Goal: Task Accomplishment & Management: Use online tool/utility

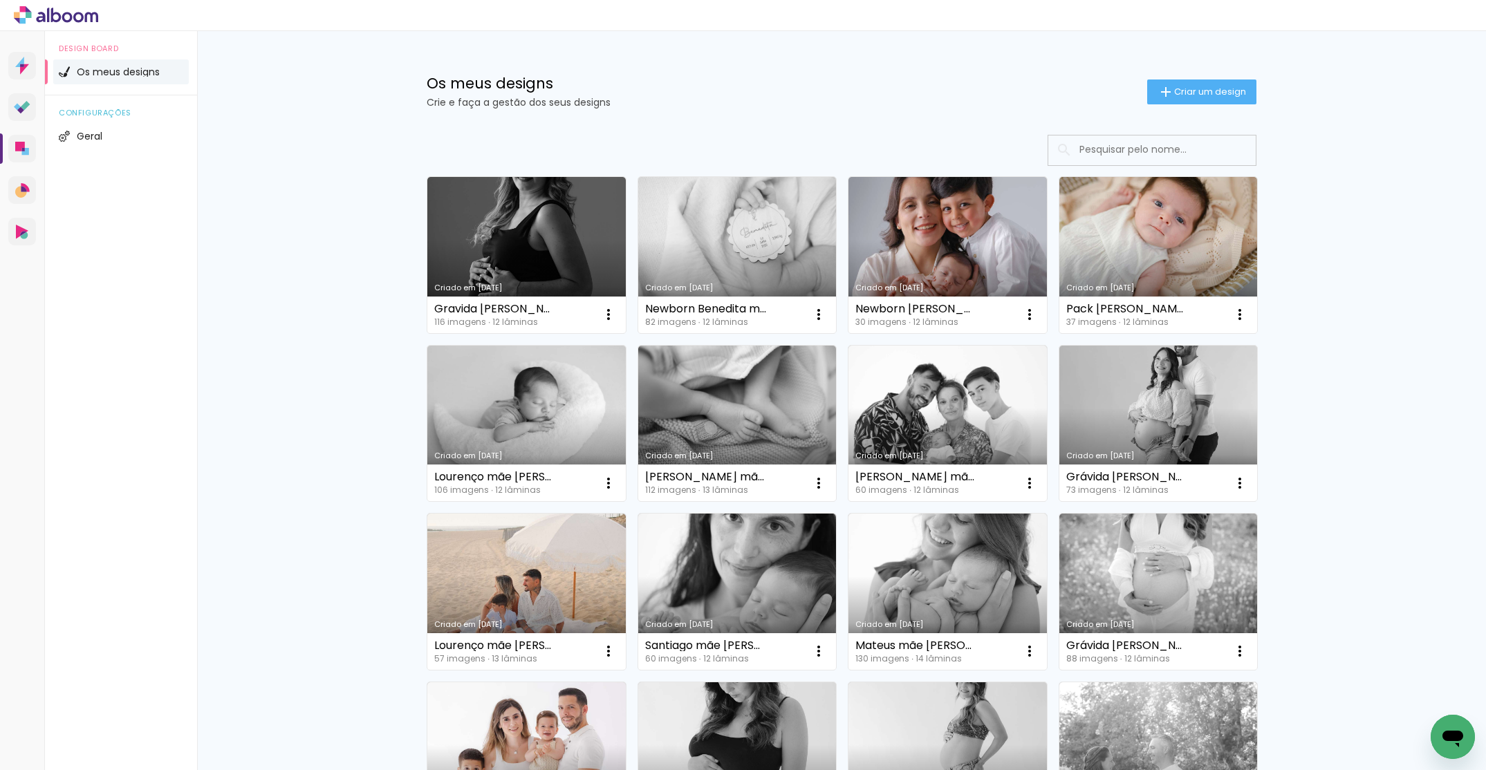
click at [1174, 89] on span "Criar um design" at bounding box center [1210, 91] width 72 height 9
click at [1167, 84] on iron-icon at bounding box center [1166, 92] width 17 height 17
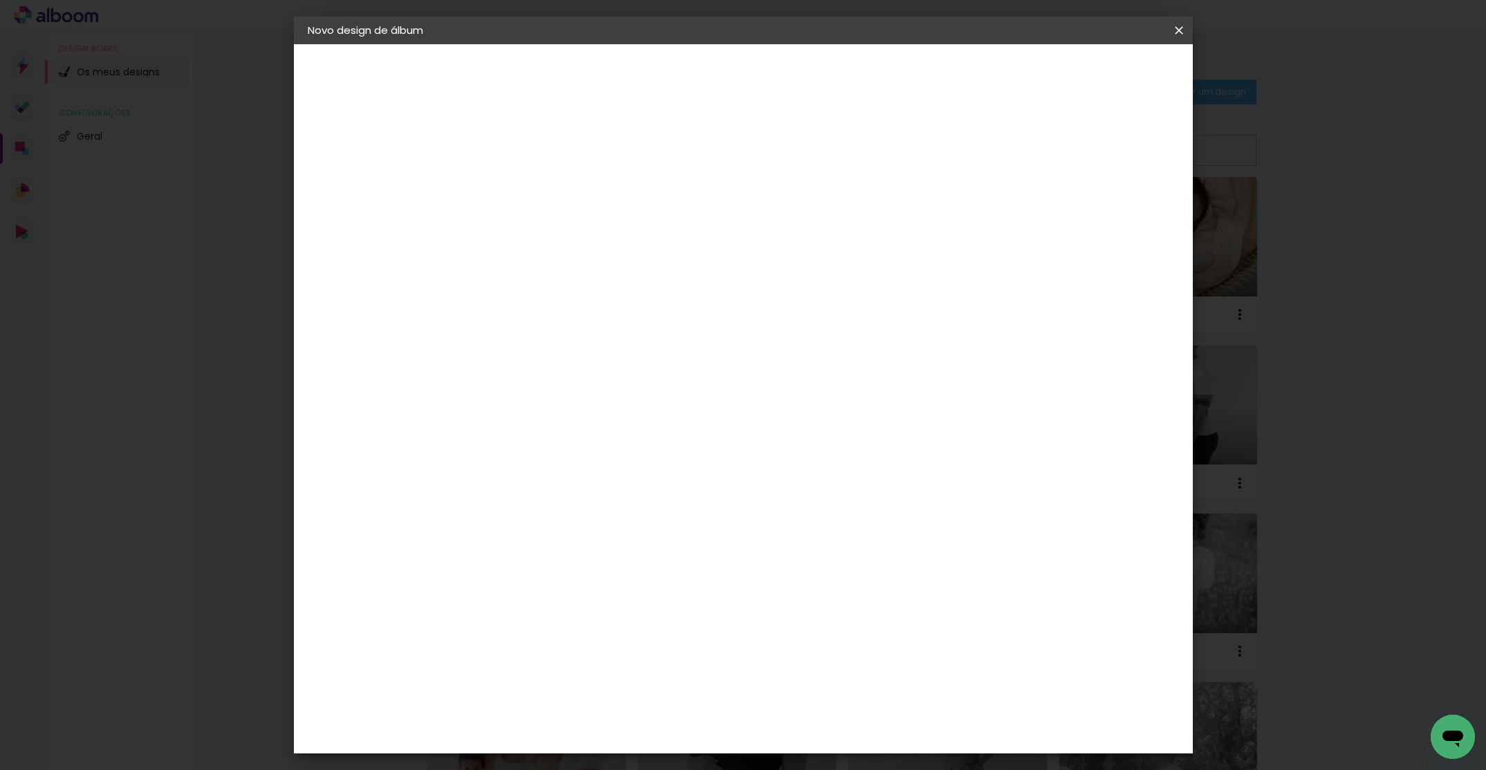
click at [534, 186] on input at bounding box center [534, 185] width 0 height 21
click at [534, 184] on input "érica mãe Bruna" at bounding box center [534, 185] width 0 height 21
type input "[PERSON_NAME] mãe [PERSON_NAME]"
type paper-input "[PERSON_NAME] mãe [PERSON_NAME]"
click at [676, 76] on paper-button "Avançar" at bounding box center [642, 74] width 68 height 24
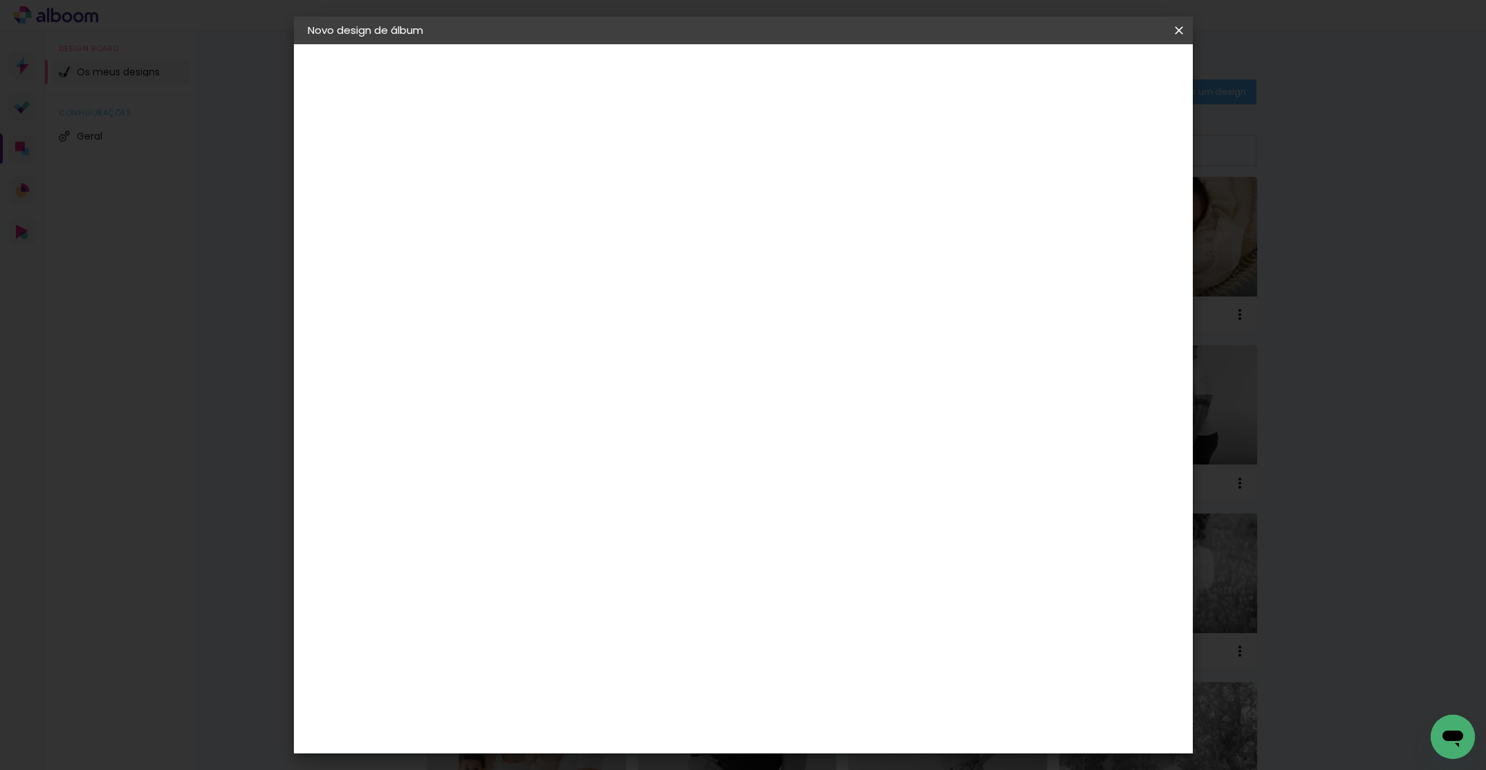
drag, startPoint x: 644, startPoint y: 313, endPoint x: 853, endPoint y: 242, distance: 219.8
click at [614, 313] on div "DreambooksPro" at bounding box center [569, 312] width 90 height 11
click at [0, 0] on slot "Avançar" at bounding box center [0, 0] width 0 height 0
click at [604, 252] on div at bounding box center [569, 252] width 71 height 1
click at [0, 0] on slot "Álbum" at bounding box center [0, 0] width 0 height 0
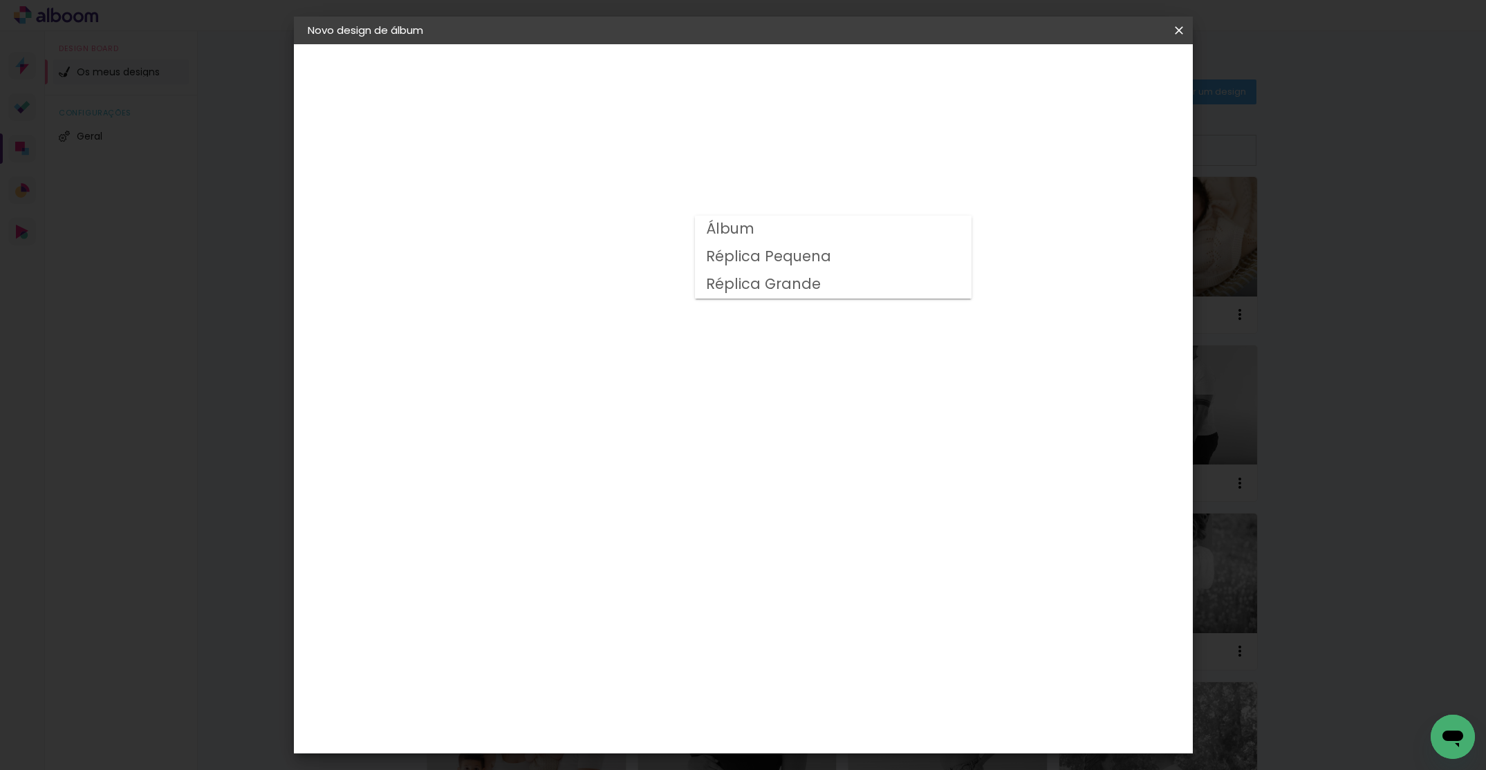
type input "Álbum"
click at [627, 656] on span "25 × 25" at bounding box center [595, 670] width 64 height 28
drag, startPoint x: 761, startPoint y: 570, endPoint x: 811, endPoint y: 528, distance: 65.8
click at [627, 628] on span "20 × 20" at bounding box center [595, 642] width 64 height 28
click at [759, 80] on paper-button "Avançar" at bounding box center [725, 74] width 68 height 24
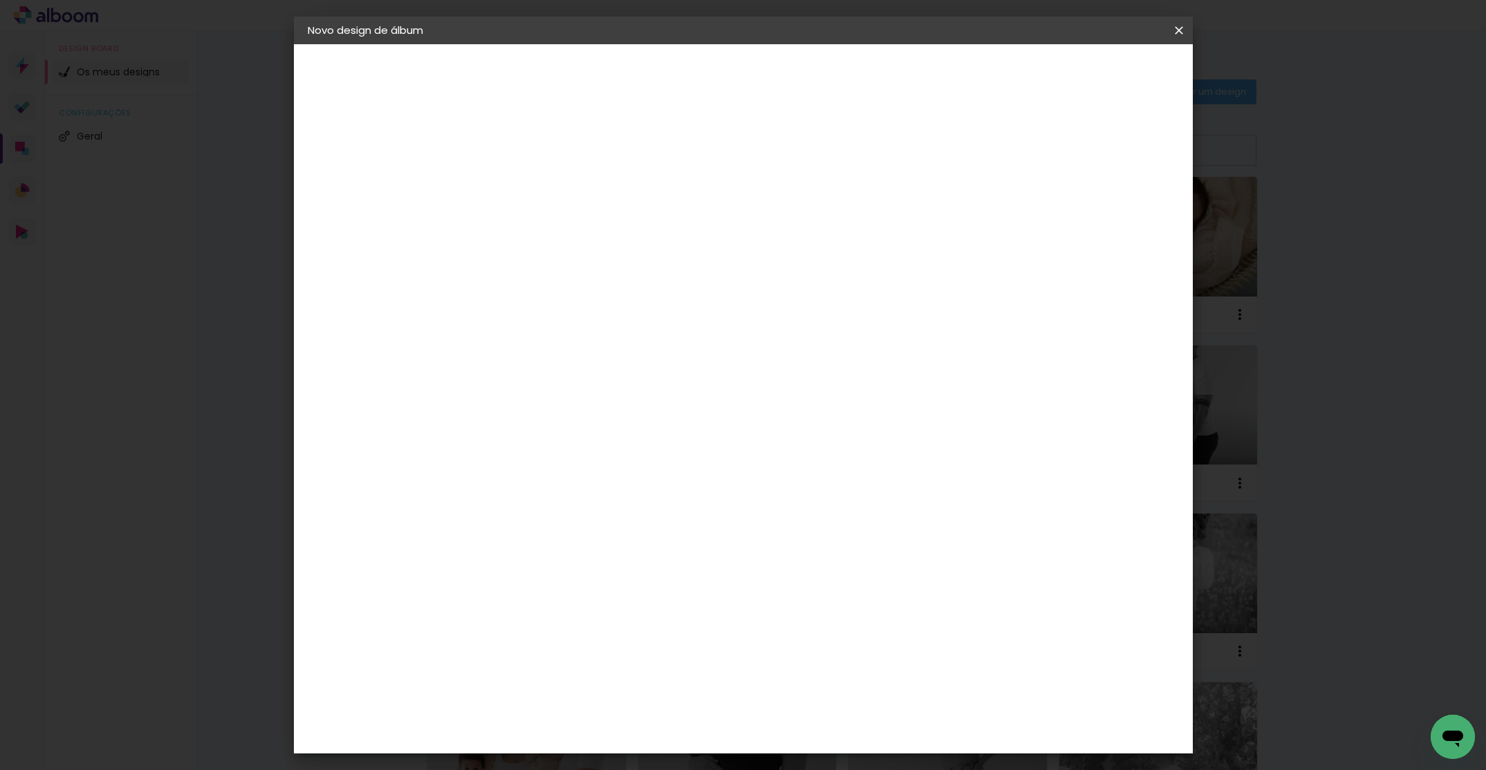
click at [1103, 78] on span "Iniciar design" at bounding box center [1071, 73] width 63 height 10
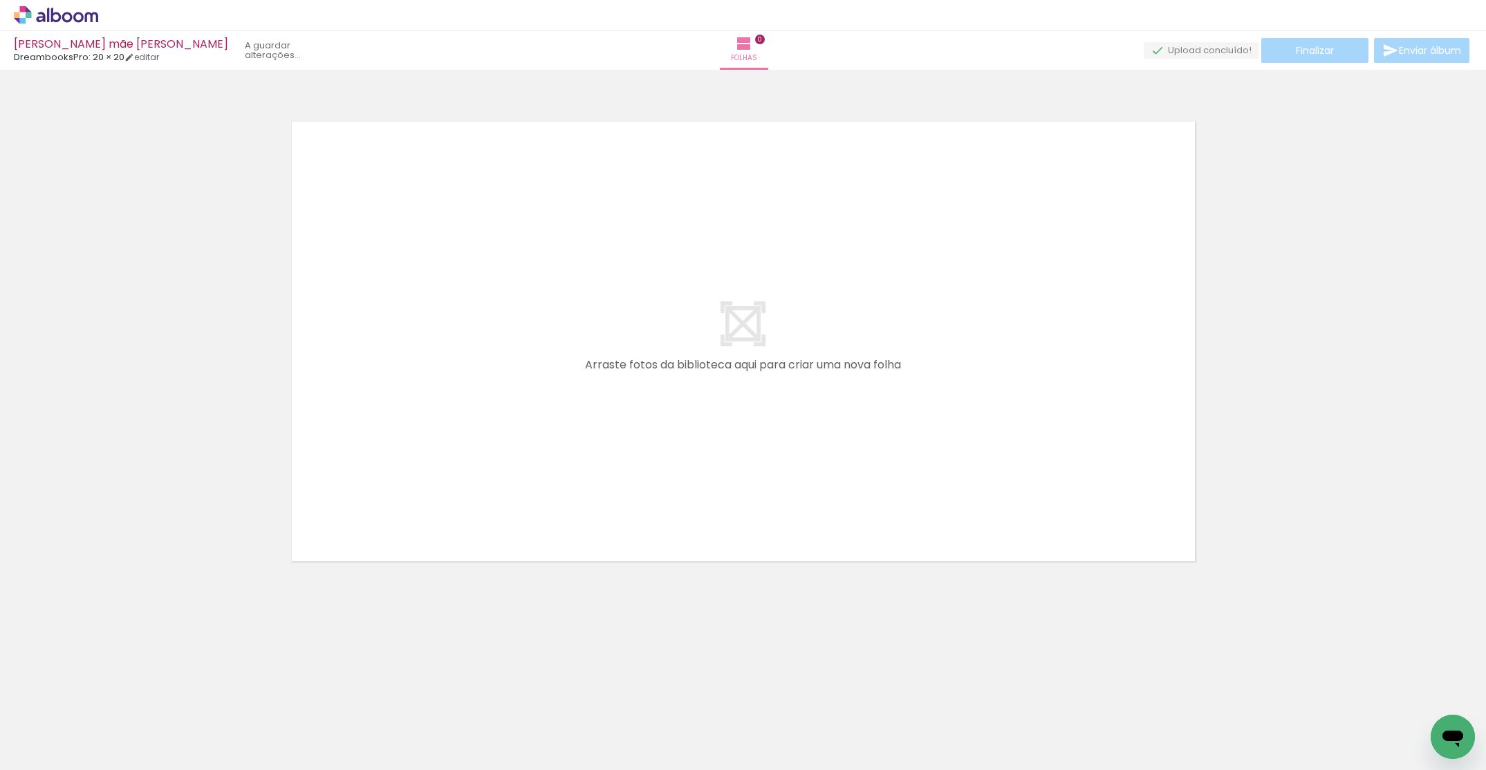
click at [144, 736] on div at bounding box center [138, 723] width 46 height 68
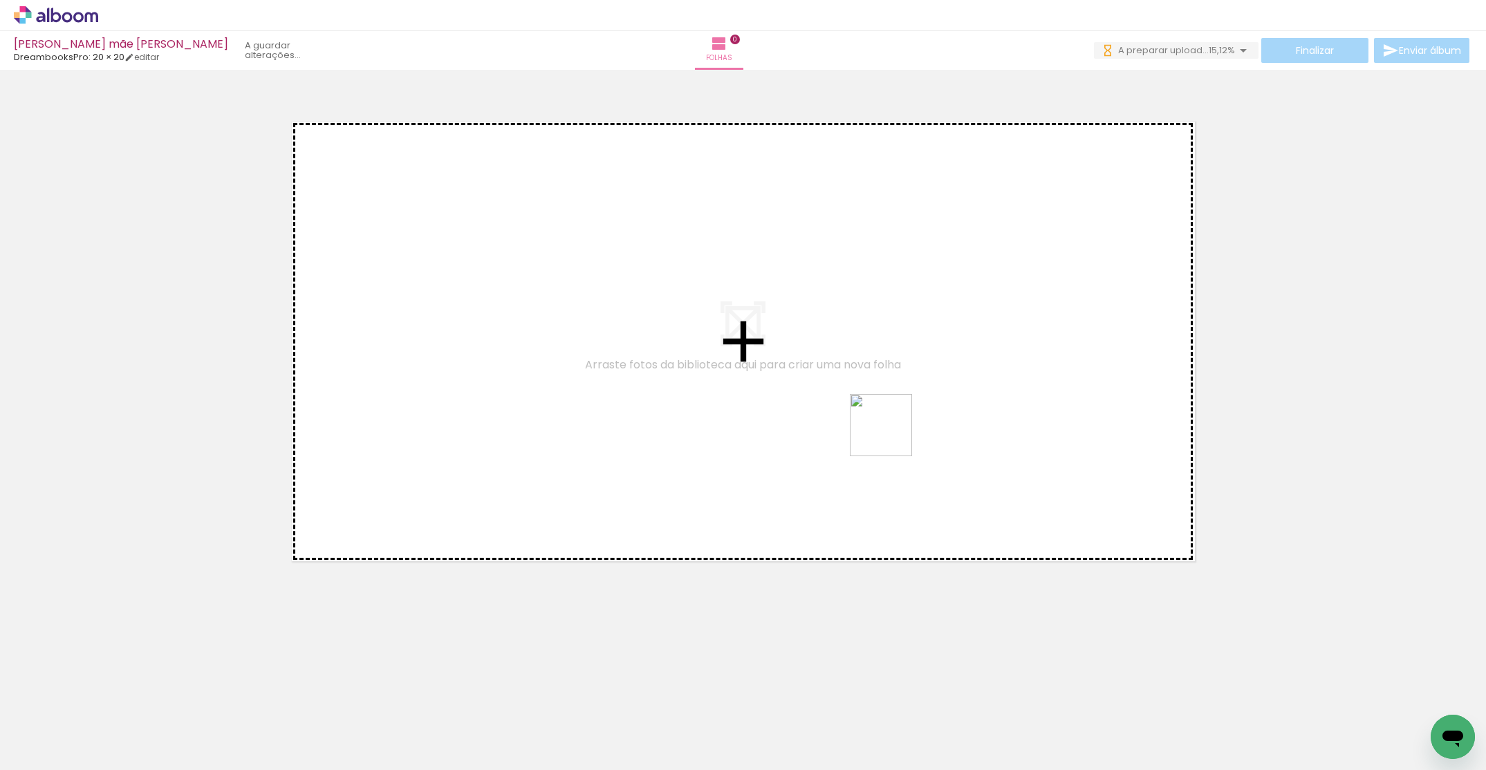
drag, startPoint x: 1432, startPoint y: 714, endPoint x: 858, endPoint y: 419, distance: 645.1
click at [858, 419] on quentale-workspace at bounding box center [743, 385] width 1486 height 770
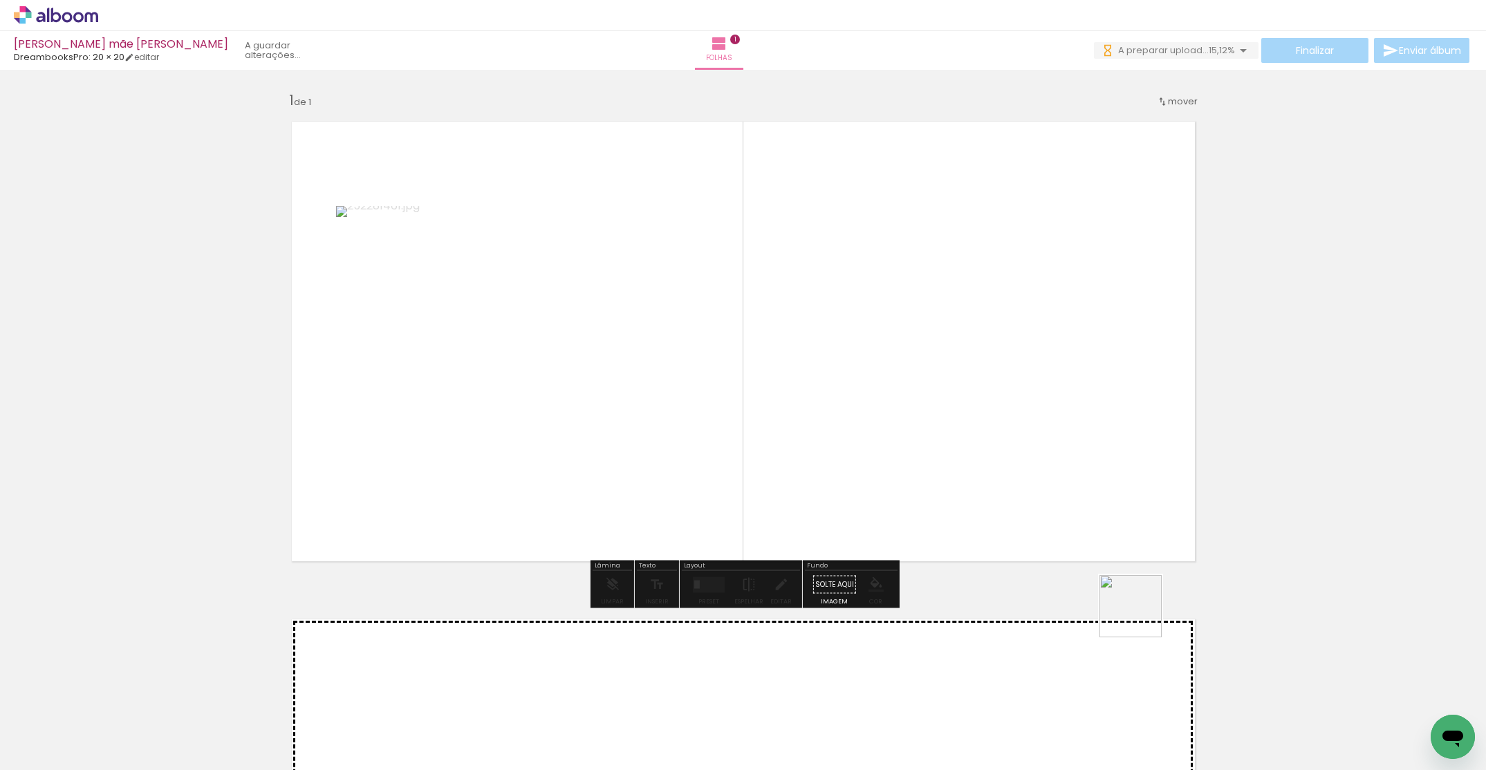
drag, startPoint x: 1290, startPoint y: 722, endPoint x: 907, endPoint y: 459, distance: 465.1
click at [884, 405] on quentale-workspace at bounding box center [743, 385] width 1486 height 770
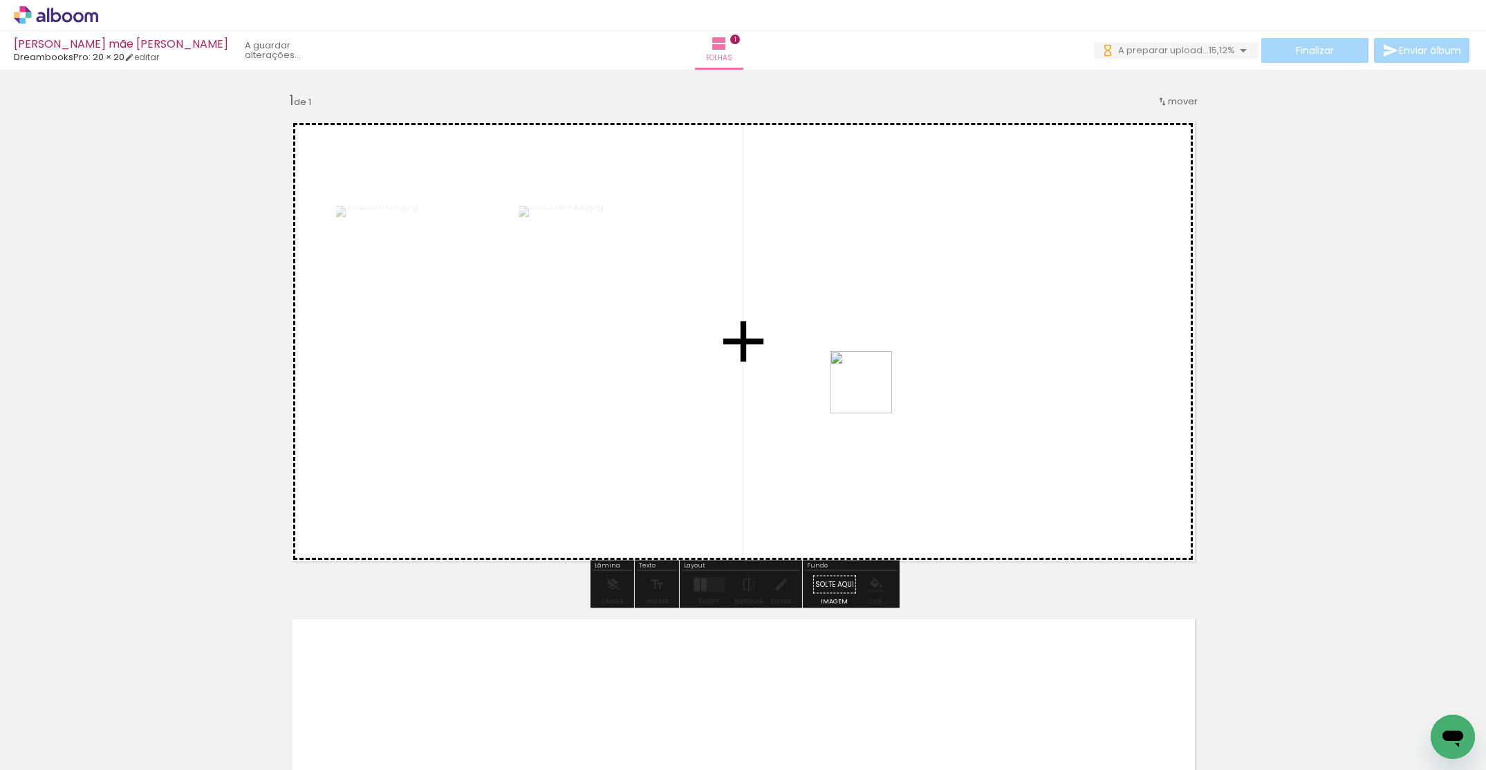
drag, startPoint x: 1110, startPoint y: 714, endPoint x: 871, endPoint y: 393, distance: 399.8
click at [871, 393] on quentale-workspace at bounding box center [743, 385] width 1486 height 770
drag, startPoint x: 954, startPoint y: 493, endPoint x: 932, endPoint y: 402, distance: 93.8
click at [932, 402] on quentale-workspace at bounding box center [743, 385] width 1486 height 770
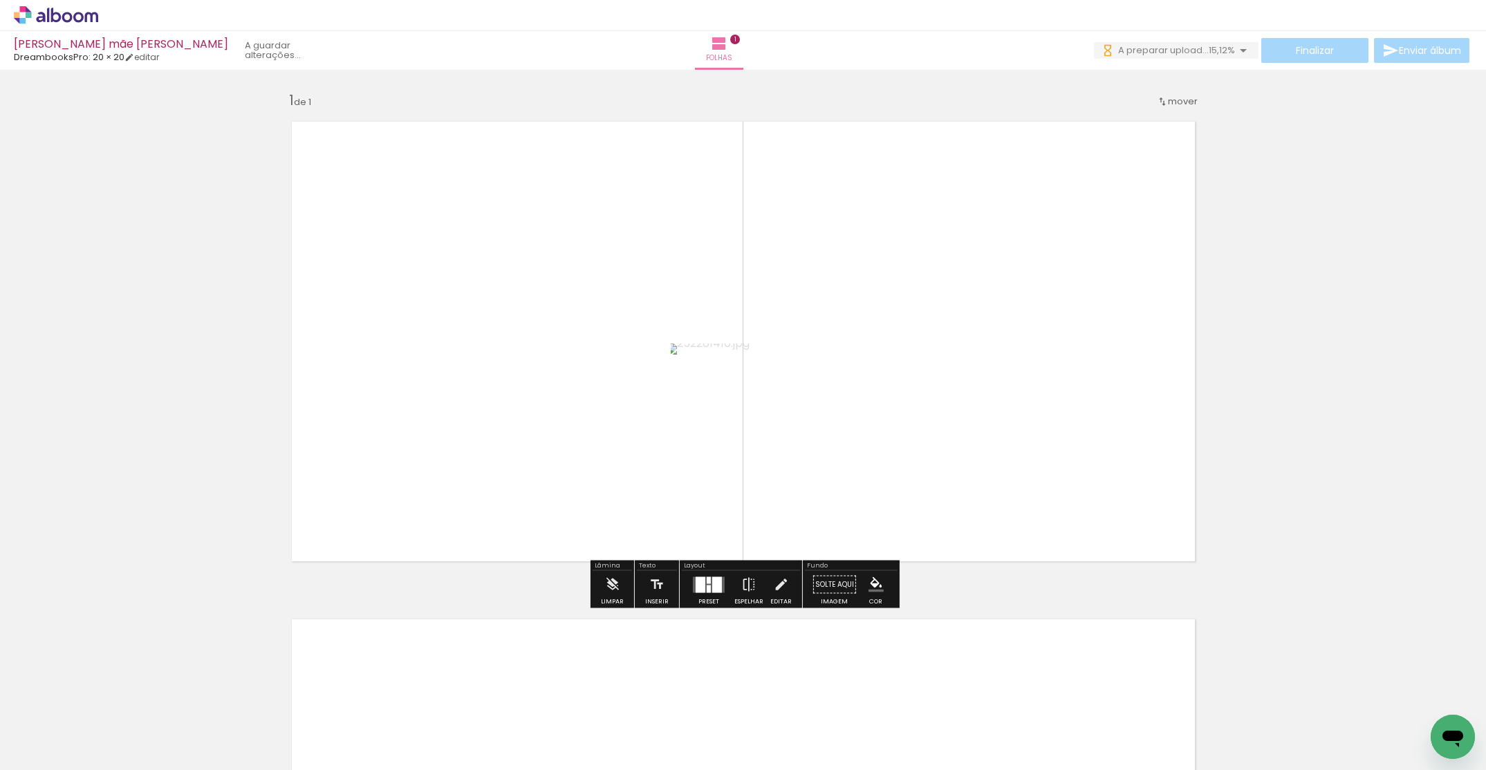
scroll to position [245, 0]
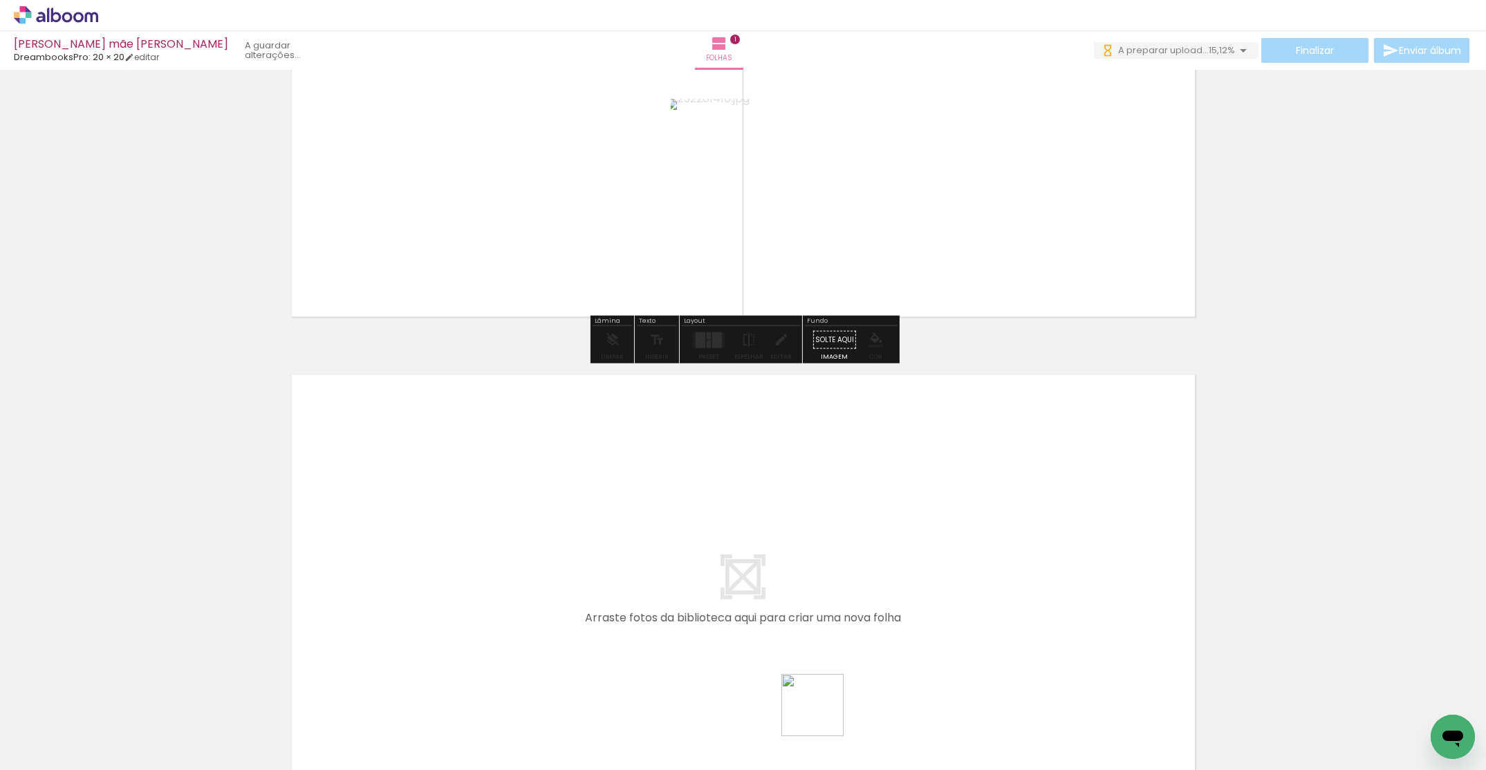
drag, startPoint x: 823, startPoint y: 716, endPoint x: 817, endPoint y: 492, distance: 224.1
click at [817, 492] on quentale-workspace at bounding box center [743, 385] width 1486 height 770
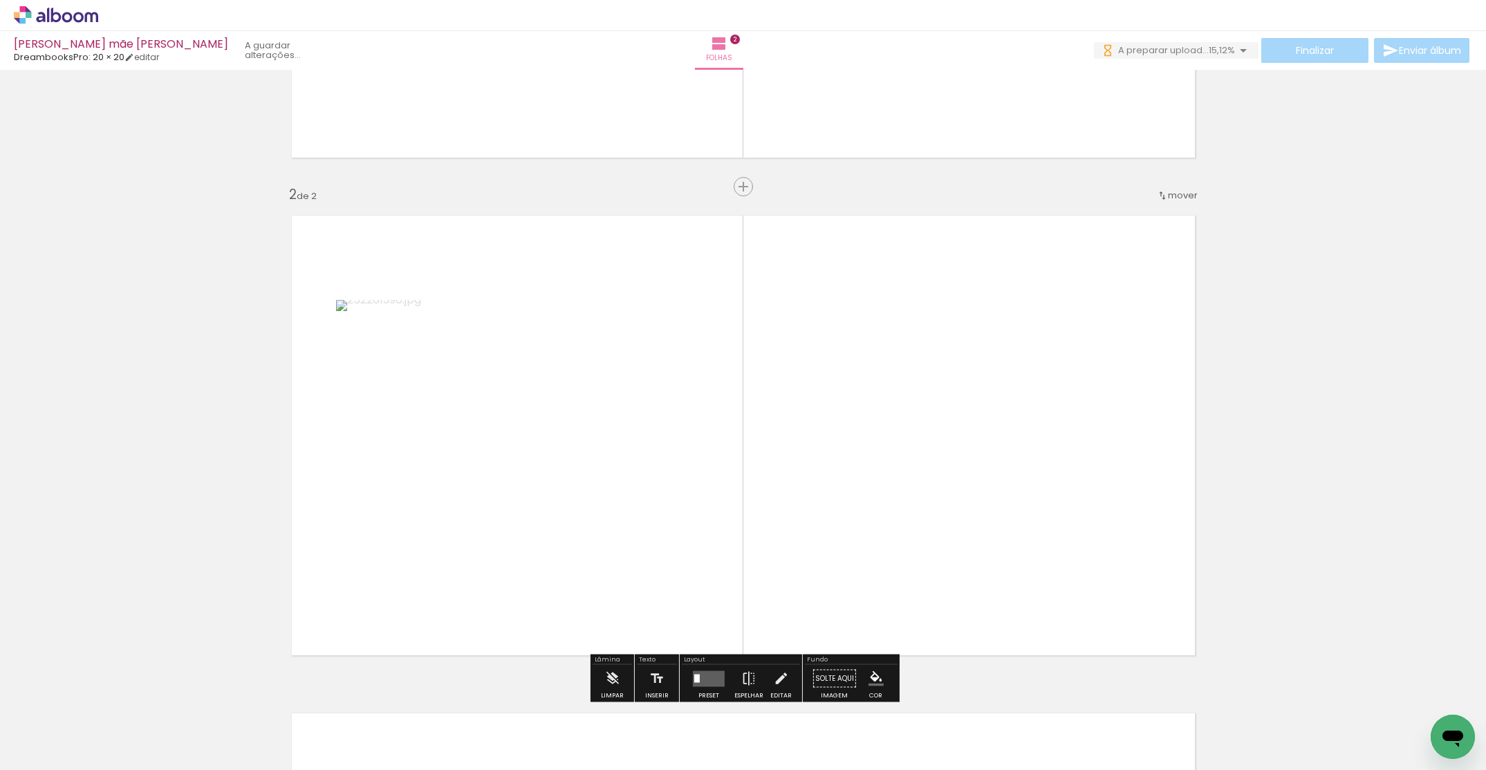
scroll to position [463, 0]
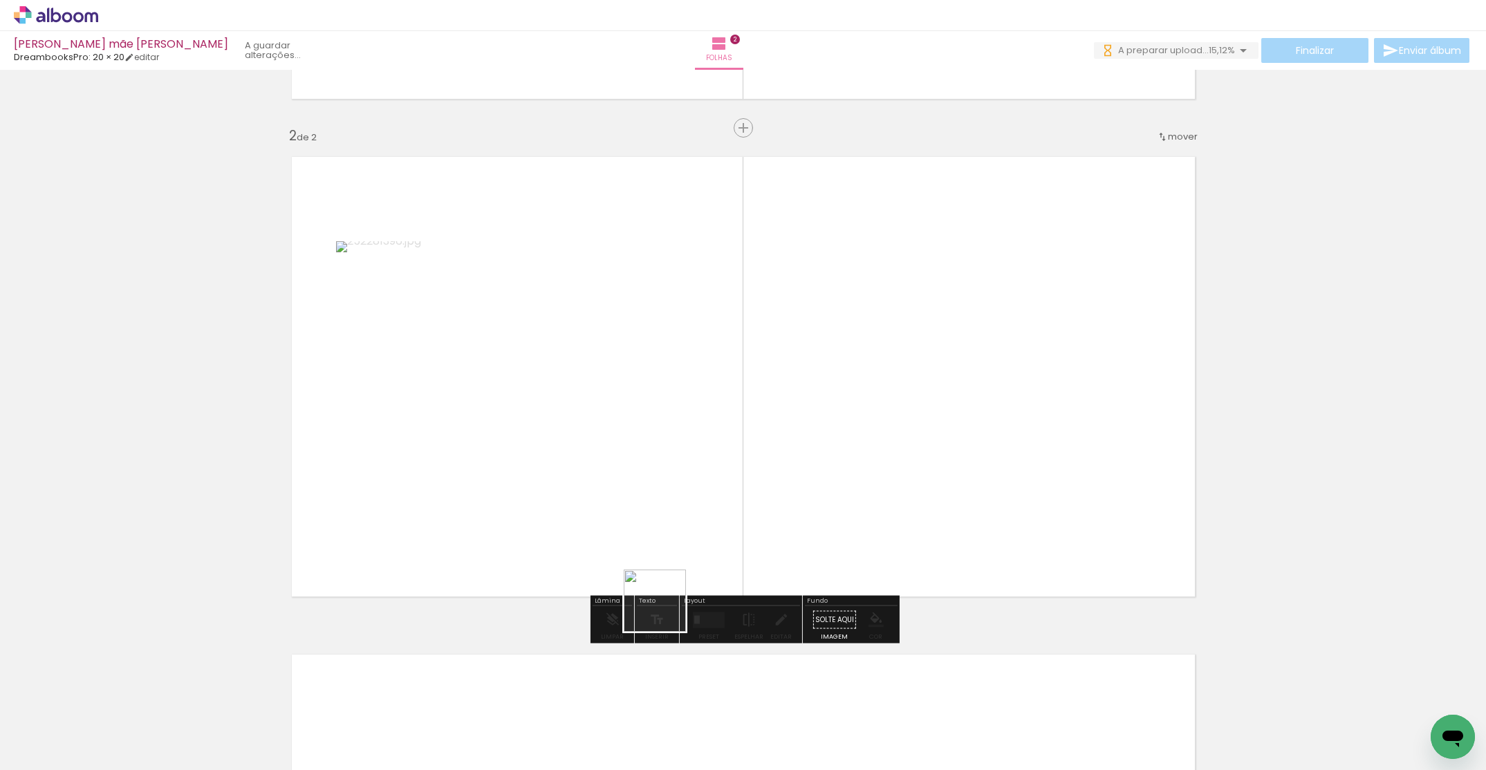
click at [681, 378] on quentale-workspace at bounding box center [743, 385] width 1486 height 770
drag, startPoint x: 513, startPoint y: 726, endPoint x: 891, endPoint y: 411, distance: 492.4
click at [891, 411] on quentale-workspace at bounding box center [743, 385] width 1486 height 770
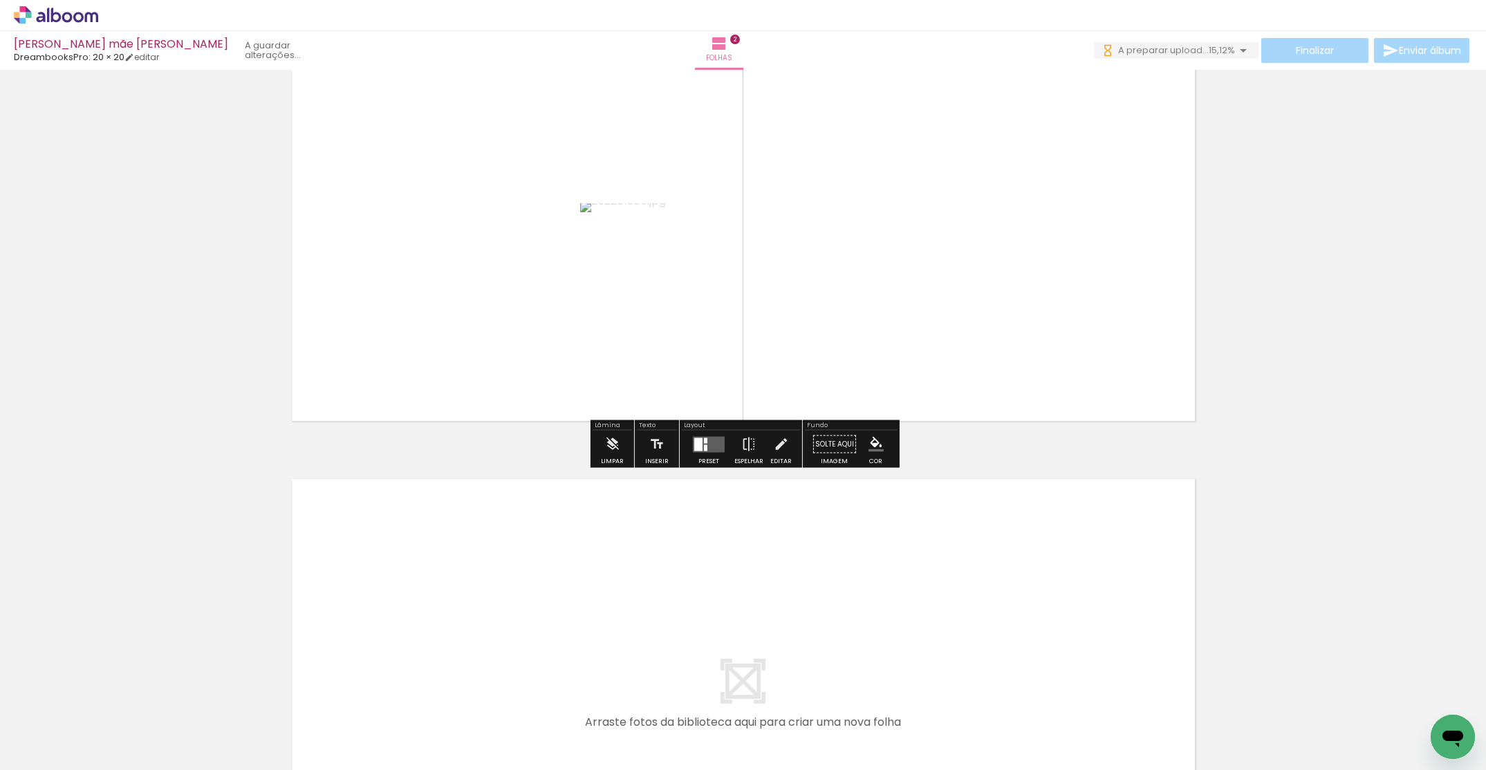
scroll to position [913, 0]
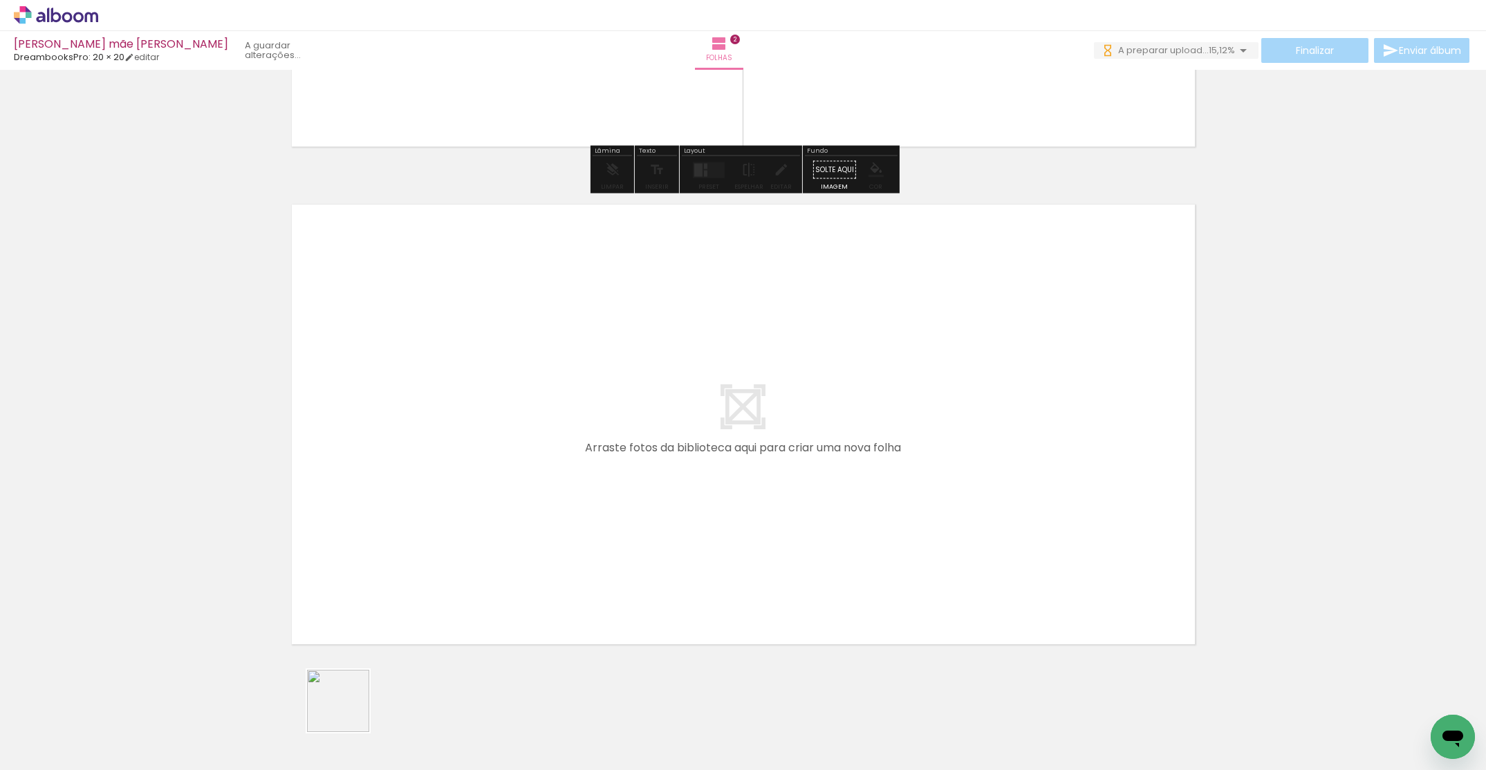
click at [584, 431] on quentale-workspace at bounding box center [743, 385] width 1486 height 770
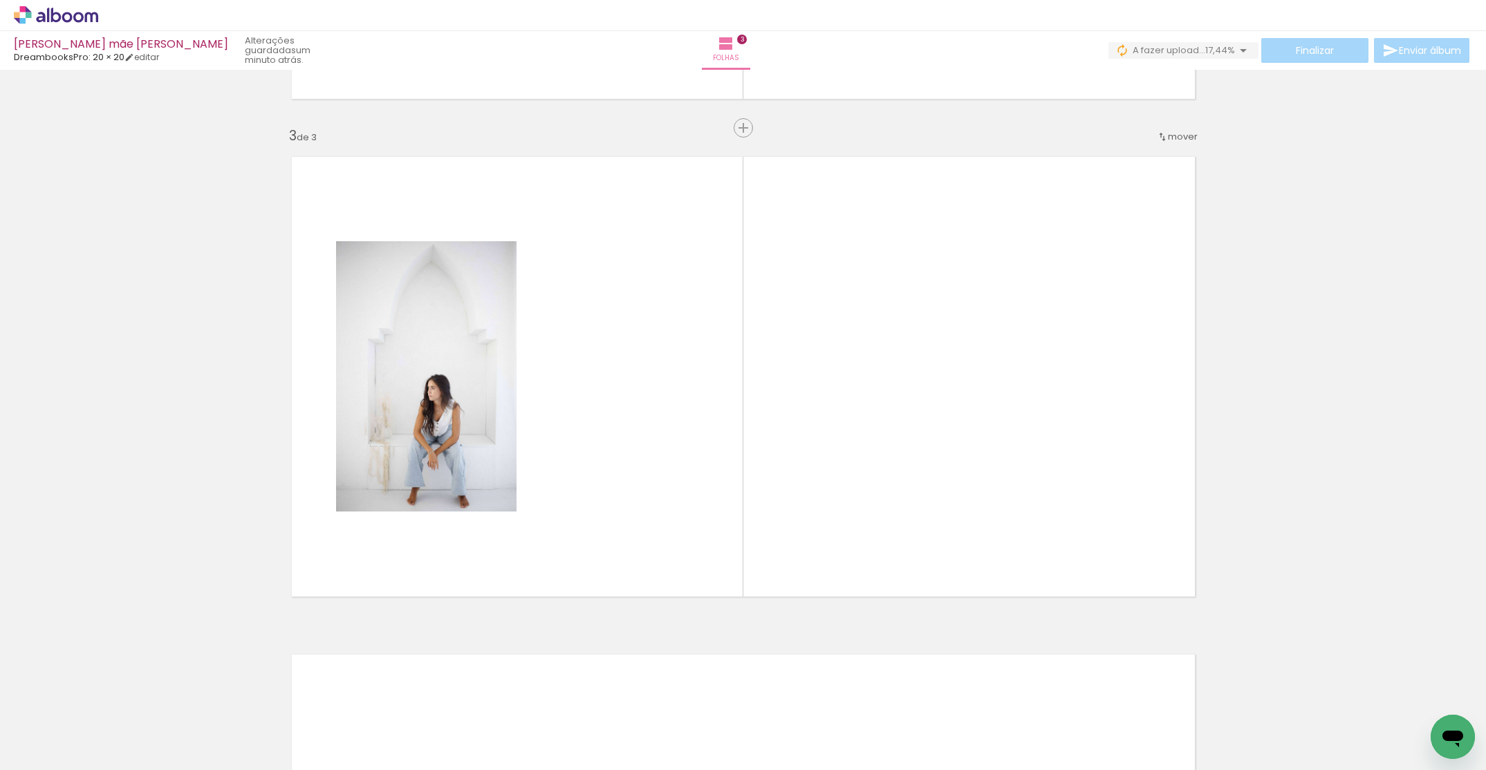
scroll to position [0, 4476]
drag, startPoint x: 1005, startPoint y: 737, endPoint x: 937, endPoint y: 432, distance: 312.4
click at [939, 427] on quentale-workspace at bounding box center [743, 385] width 1486 height 770
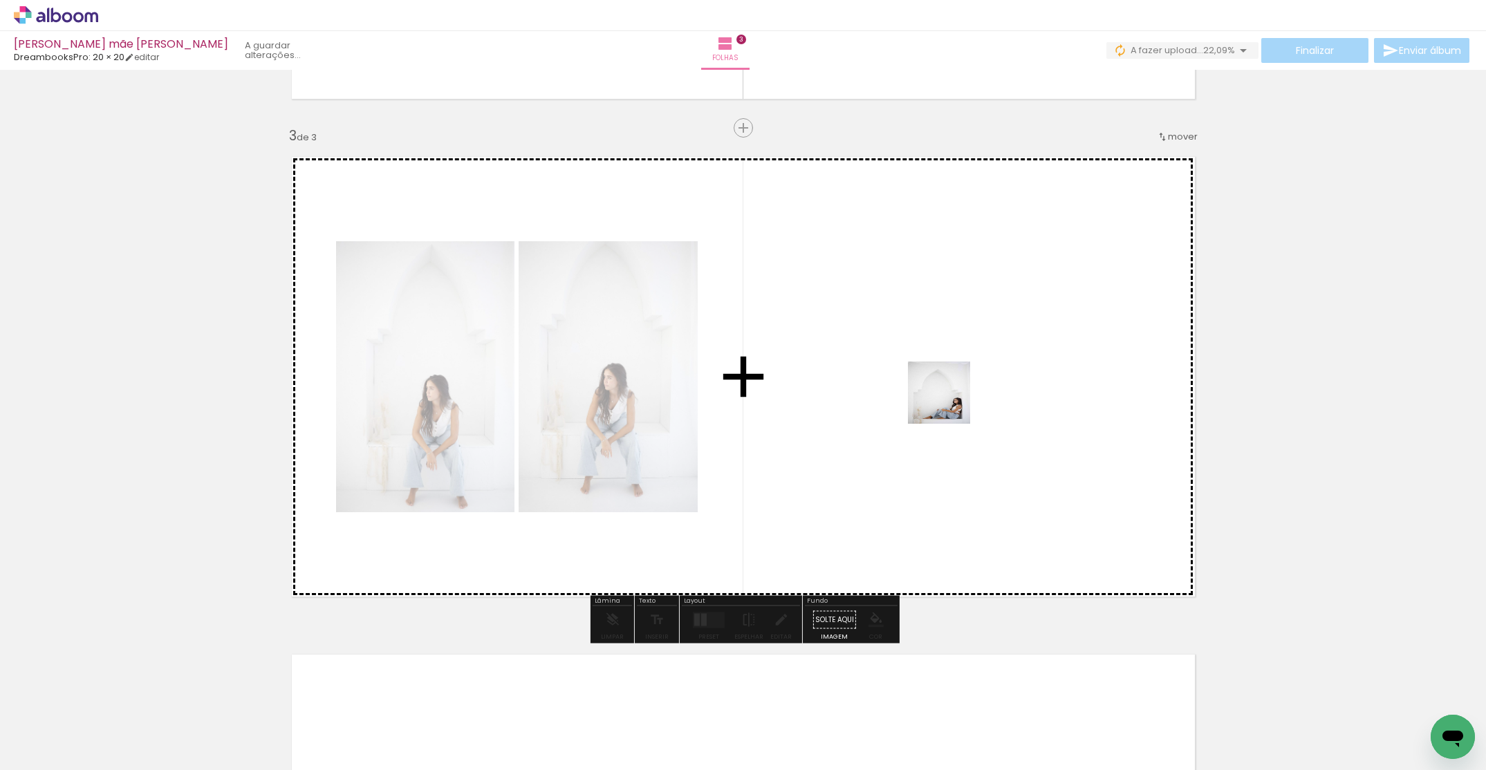
drag, startPoint x: 922, startPoint y: 447, endPoint x: 955, endPoint y: 398, distance: 59.3
click at [953, 399] on quentale-workspace at bounding box center [743, 385] width 1486 height 770
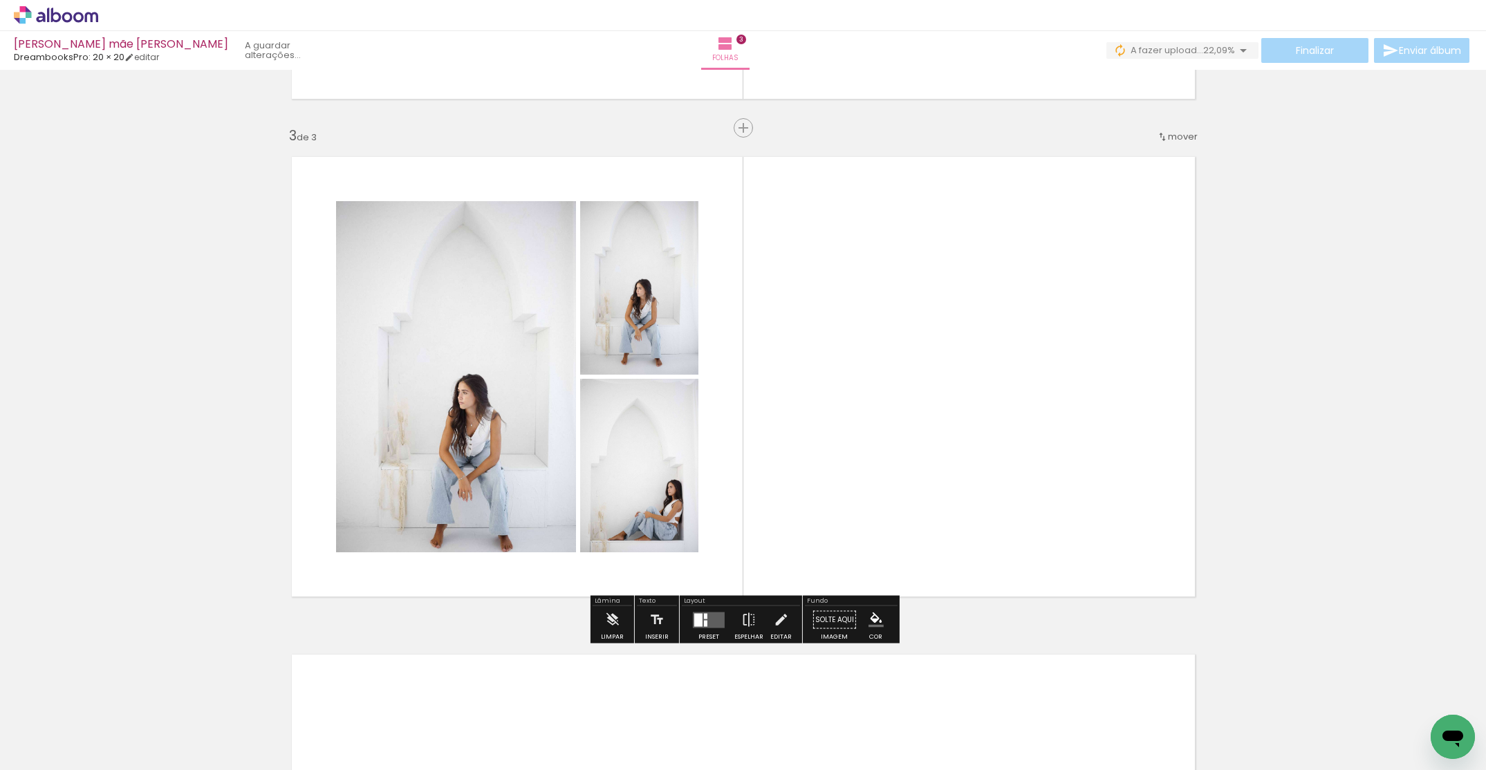
scroll to position [1431, 0]
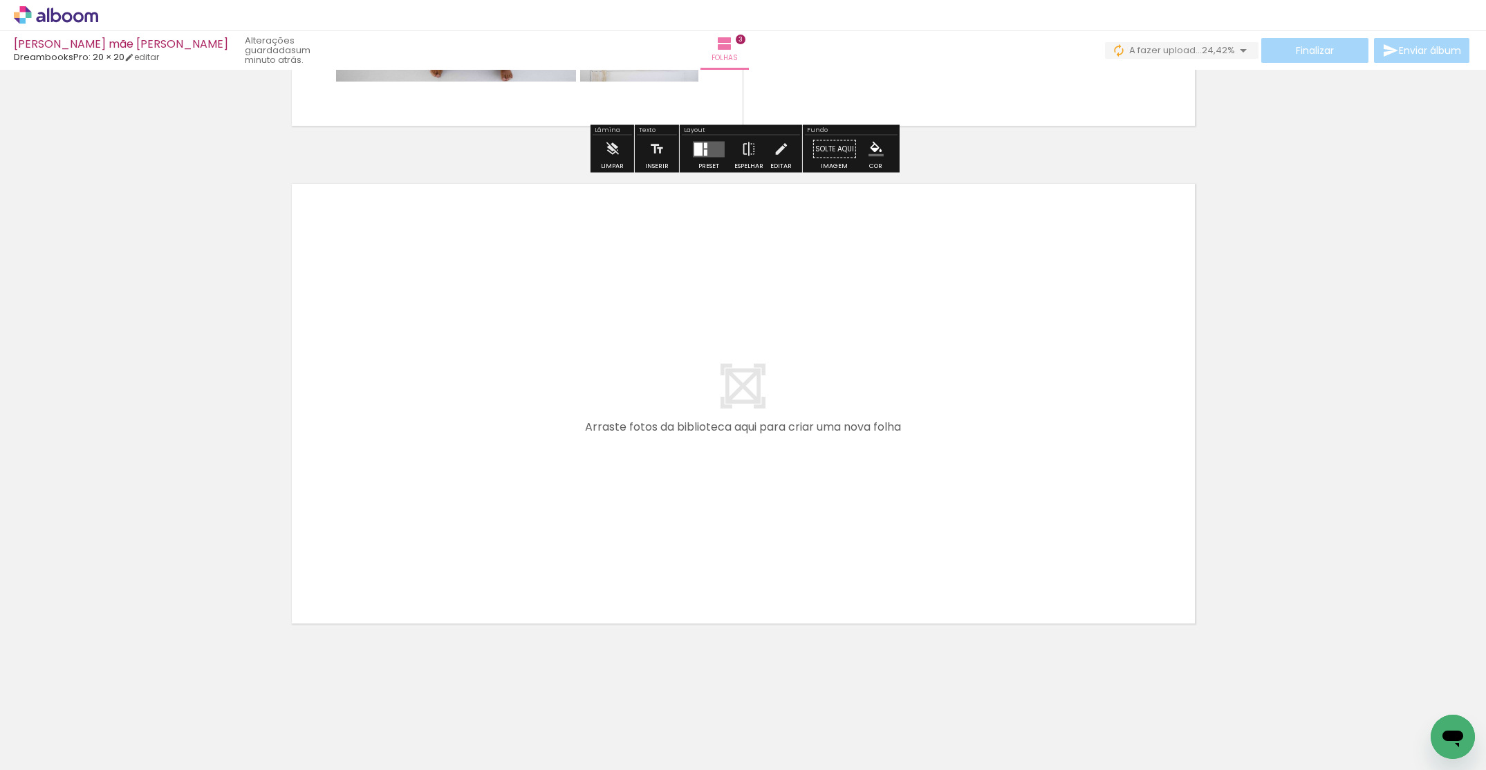
click at [733, 435] on quentale-workspace at bounding box center [743, 385] width 1486 height 770
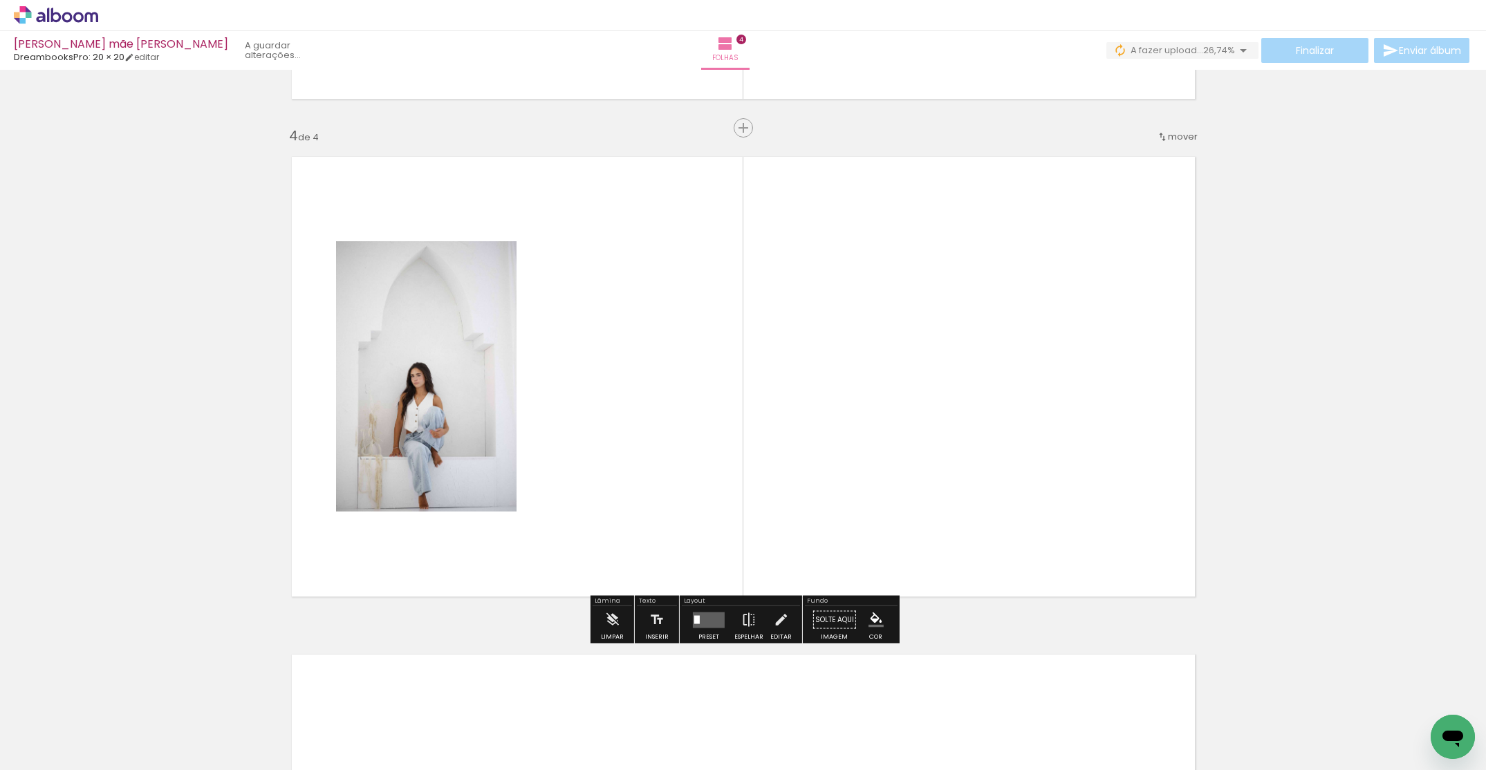
drag, startPoint x: 541, startPoint y: 743, endPoint x: 673, endPoint y: 400, distance: 367.1
click at [673, 400] on quentale-workspace at bounding box center [743, 385] width 1486 height 770
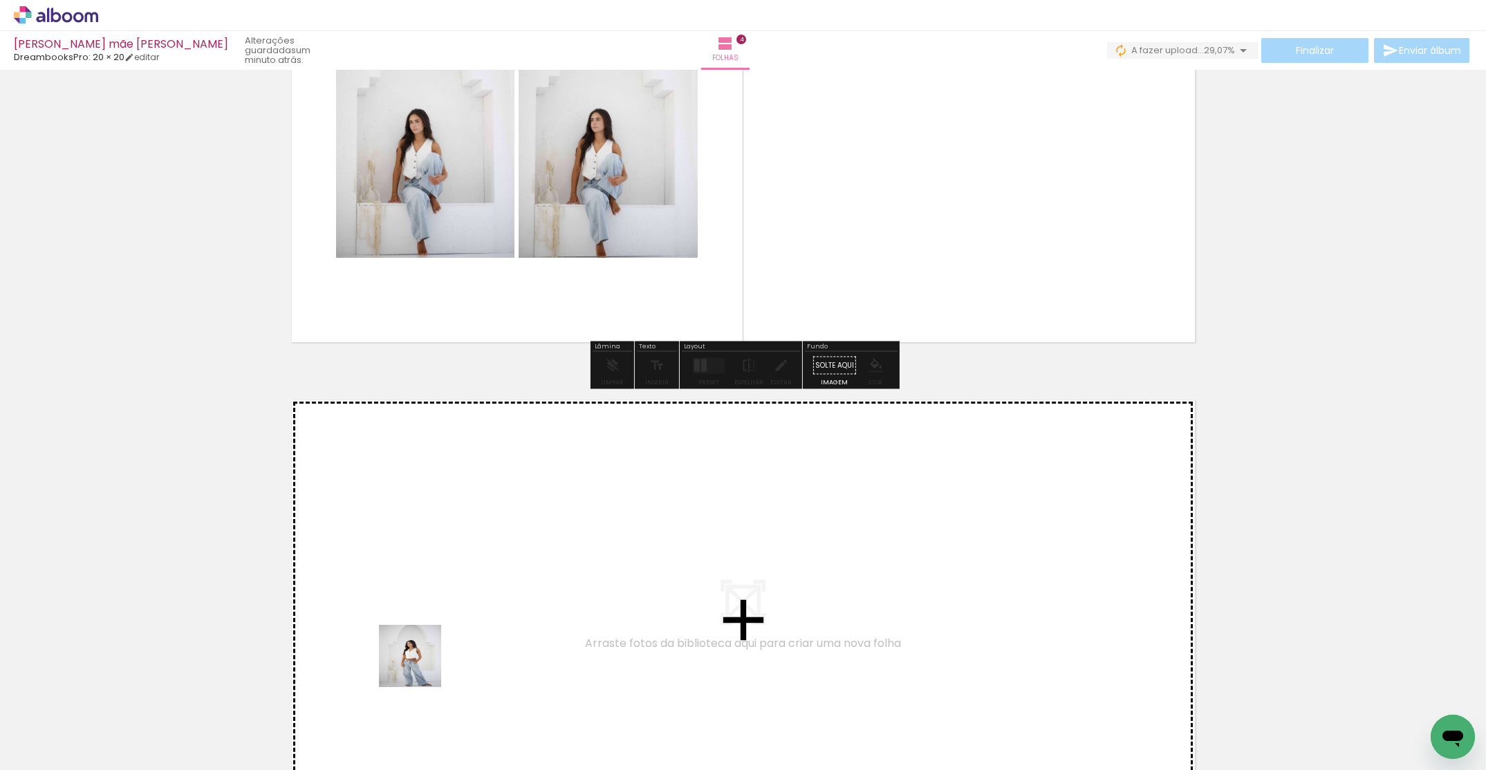
click at [461, 532] on quentale-workspace at bounding box center [743, 385] width 1486 height 770
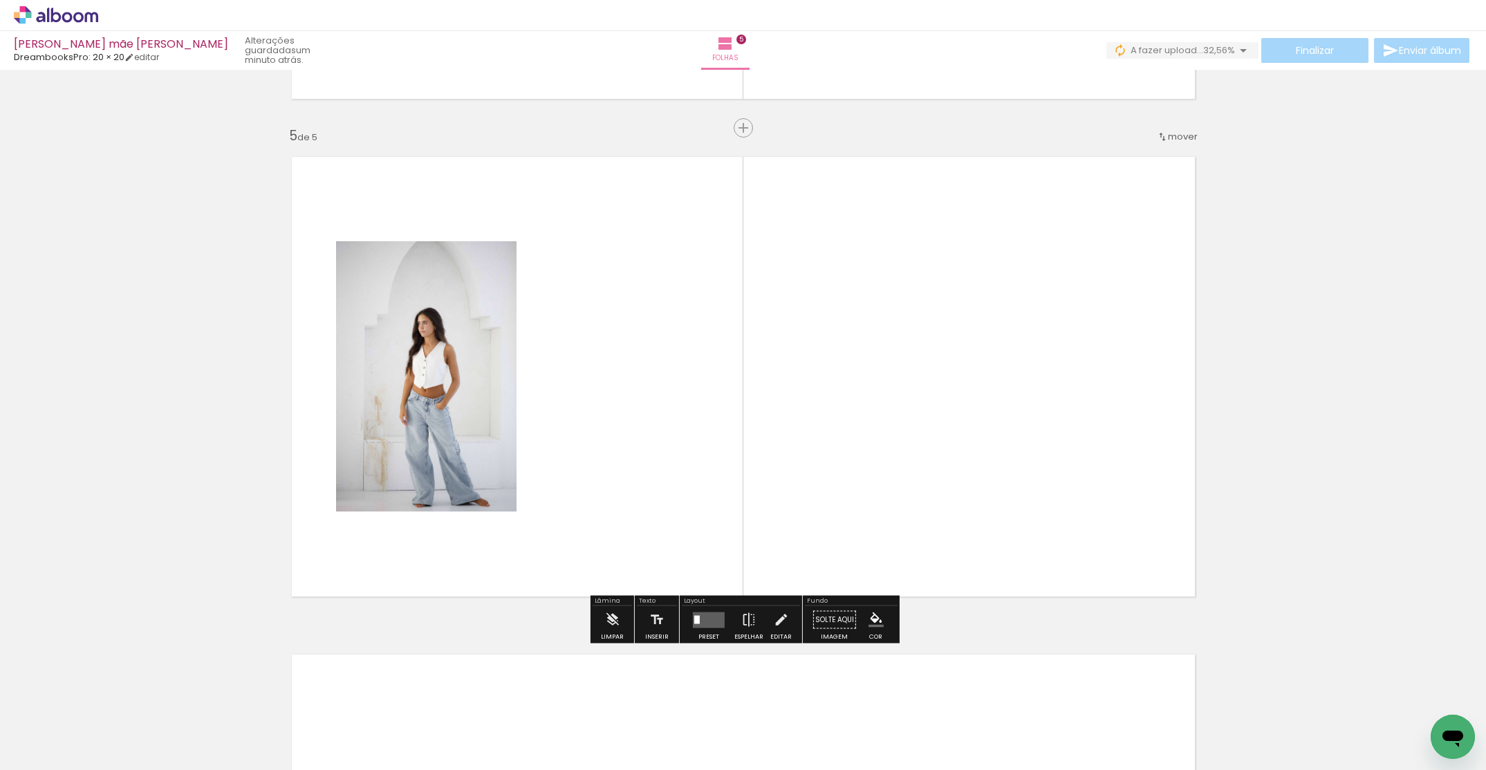
scroll to position [0, 3836]
drag, startPoint x: 870, startPoint y: 734, endPoint x: 819, endPoint y: 577, distance: 165.5
click at [877, 396] on quentale-workspace at bounding box center [743, 385] width 1486 height 770
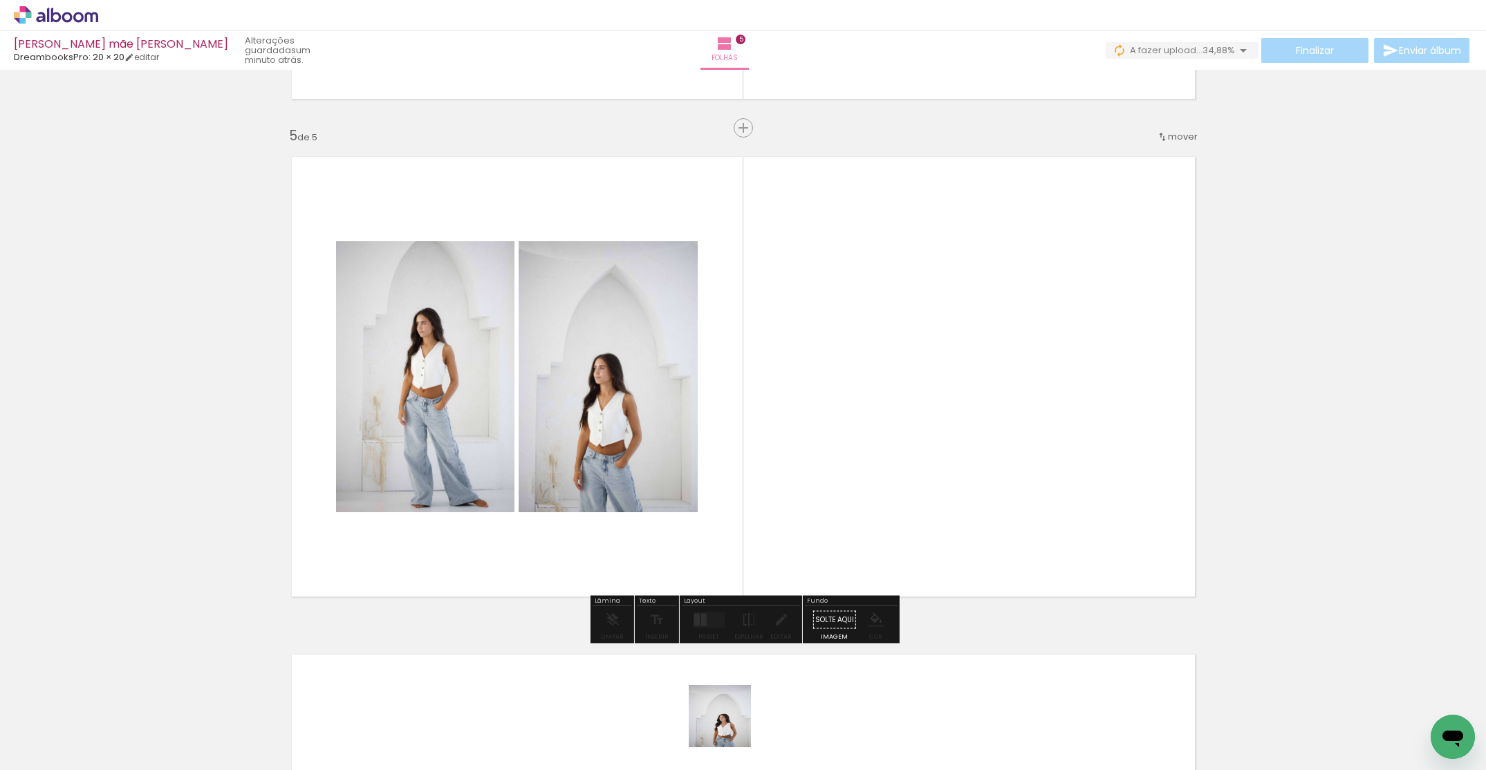
drag, startPoint x: 730, startPoint y: 727, endPoint x: 900, endPoint y: 422, distance: 348.2
click at [904, 415] on quentale-workspace at bounding box center [743, 385] width 1486 height 770
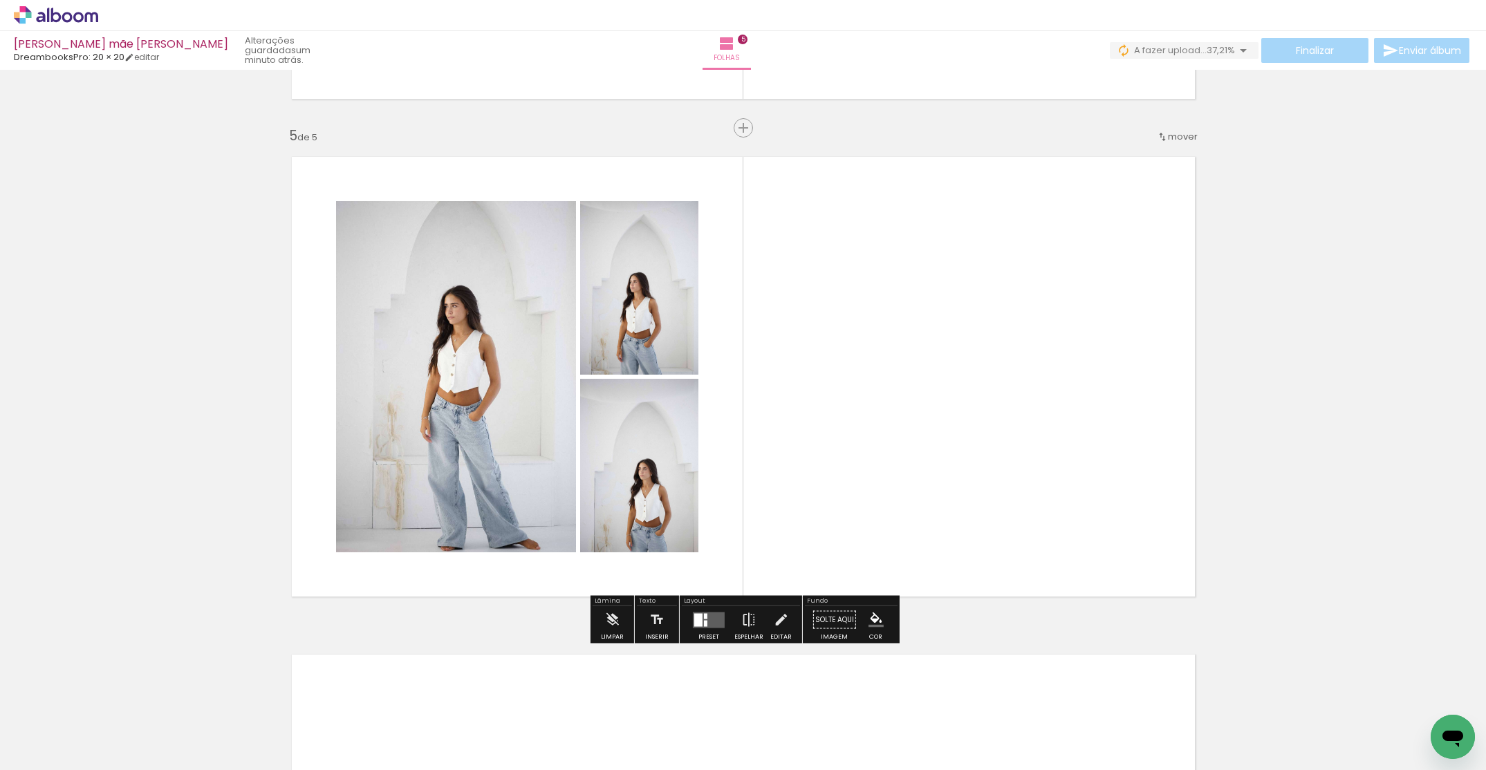
scroll to position [0, 3401]
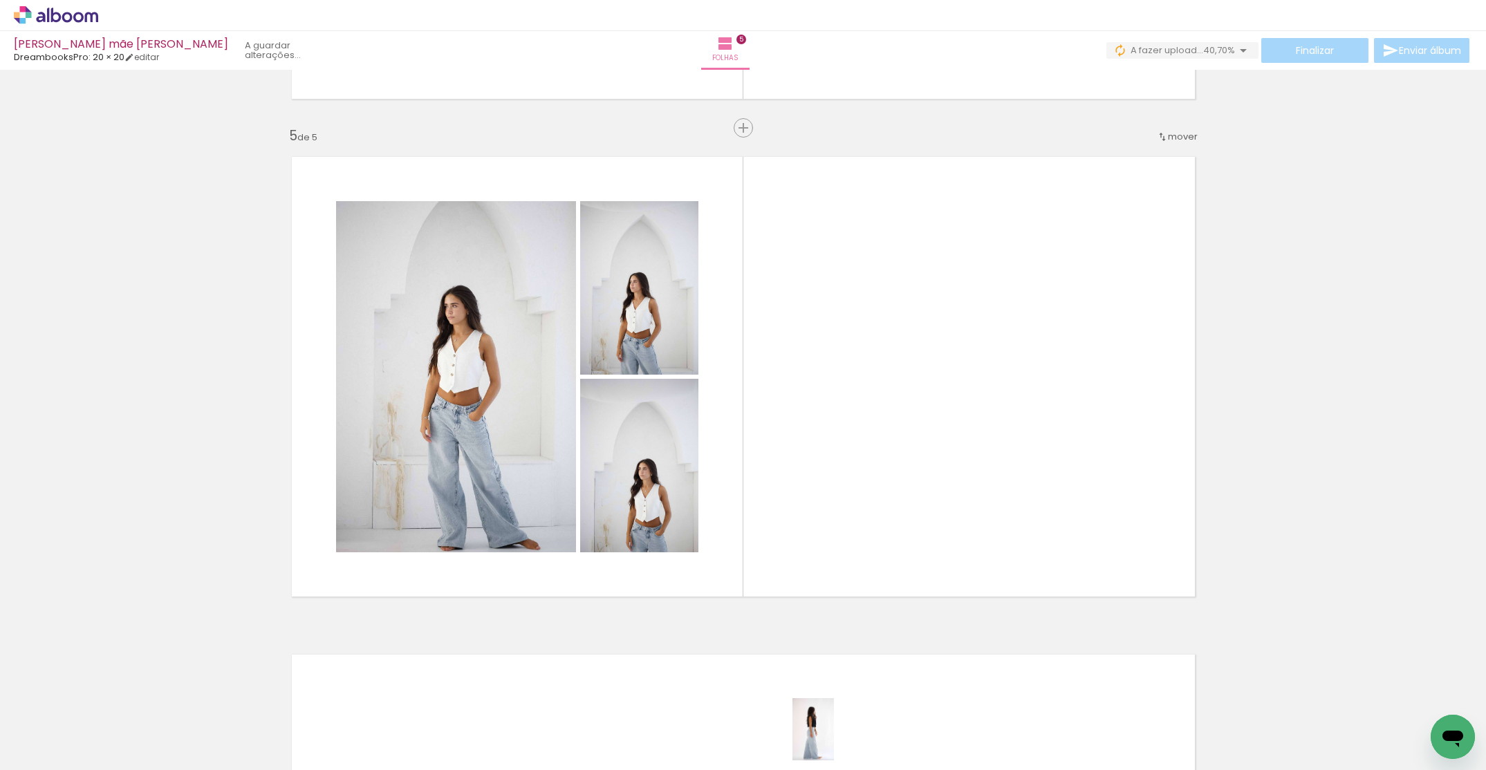
drag, startPoint x: 846, startPoint y: 740, endPoint x: 833, endPoint y: 738, distance: 13.3
click at [833, 738] on div at bounding box center [842, 723] width 46 height 68
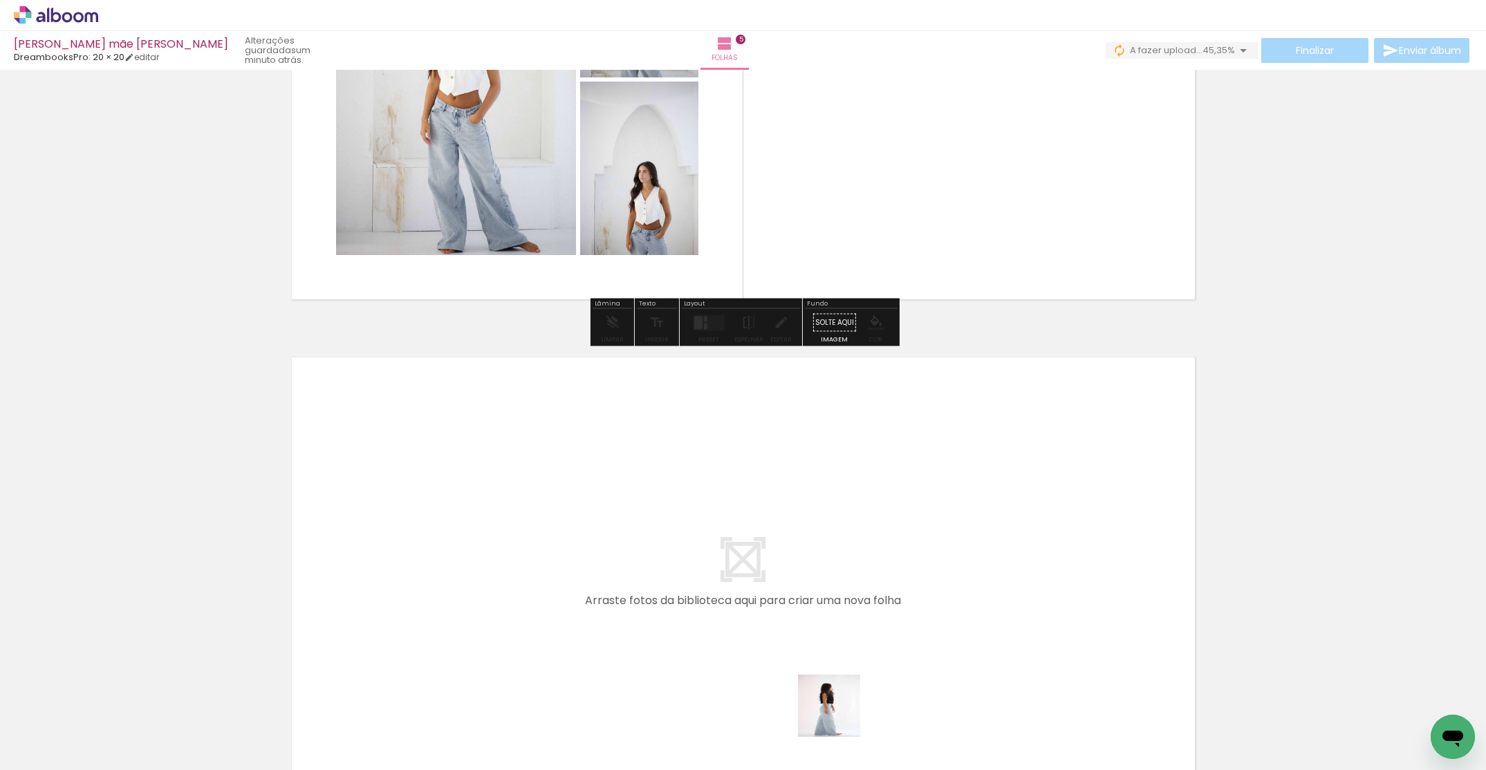
click at [741, 558] on quentale-workspace at bounding box center [743, 385] width 1486 height 770
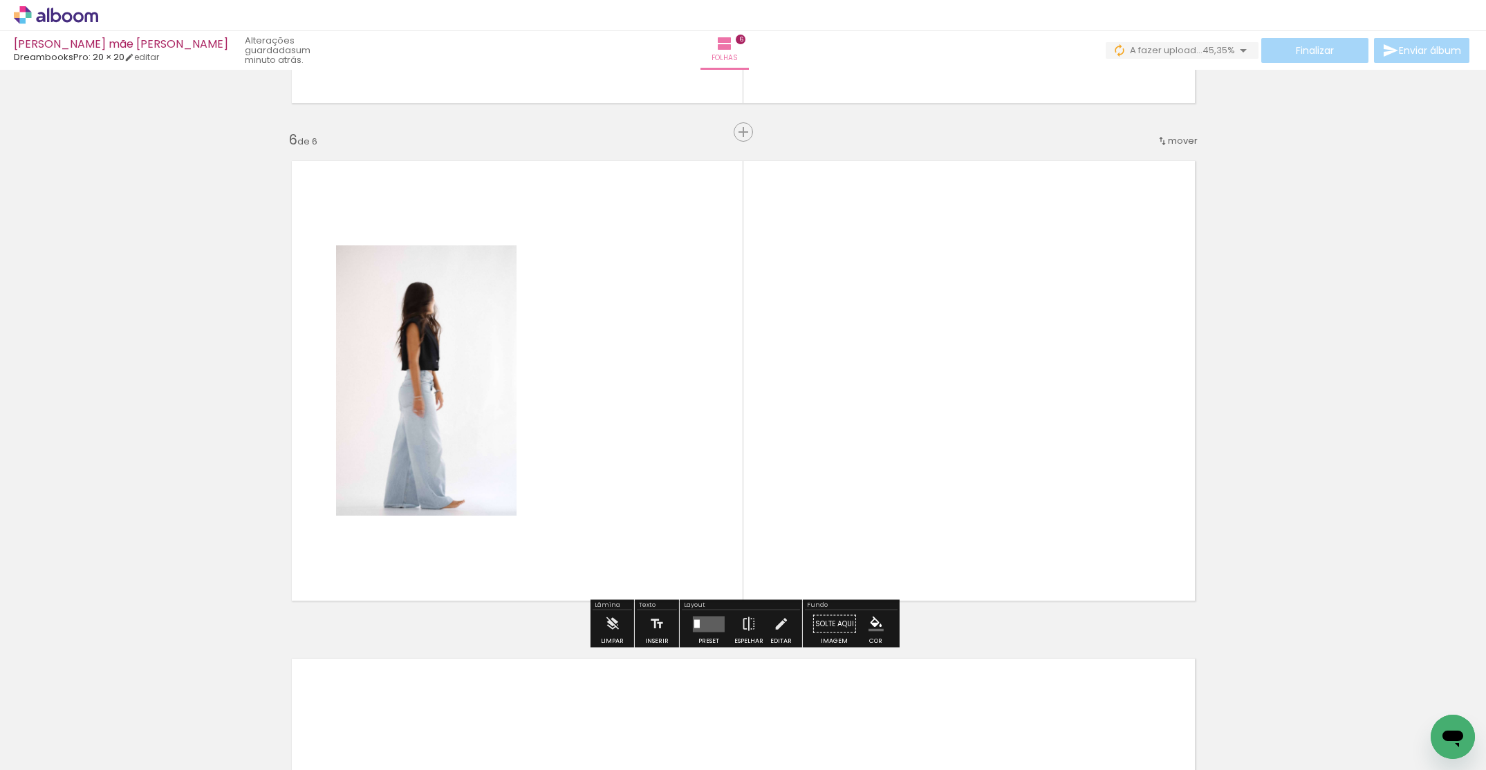
scroll to position [2454, 0]
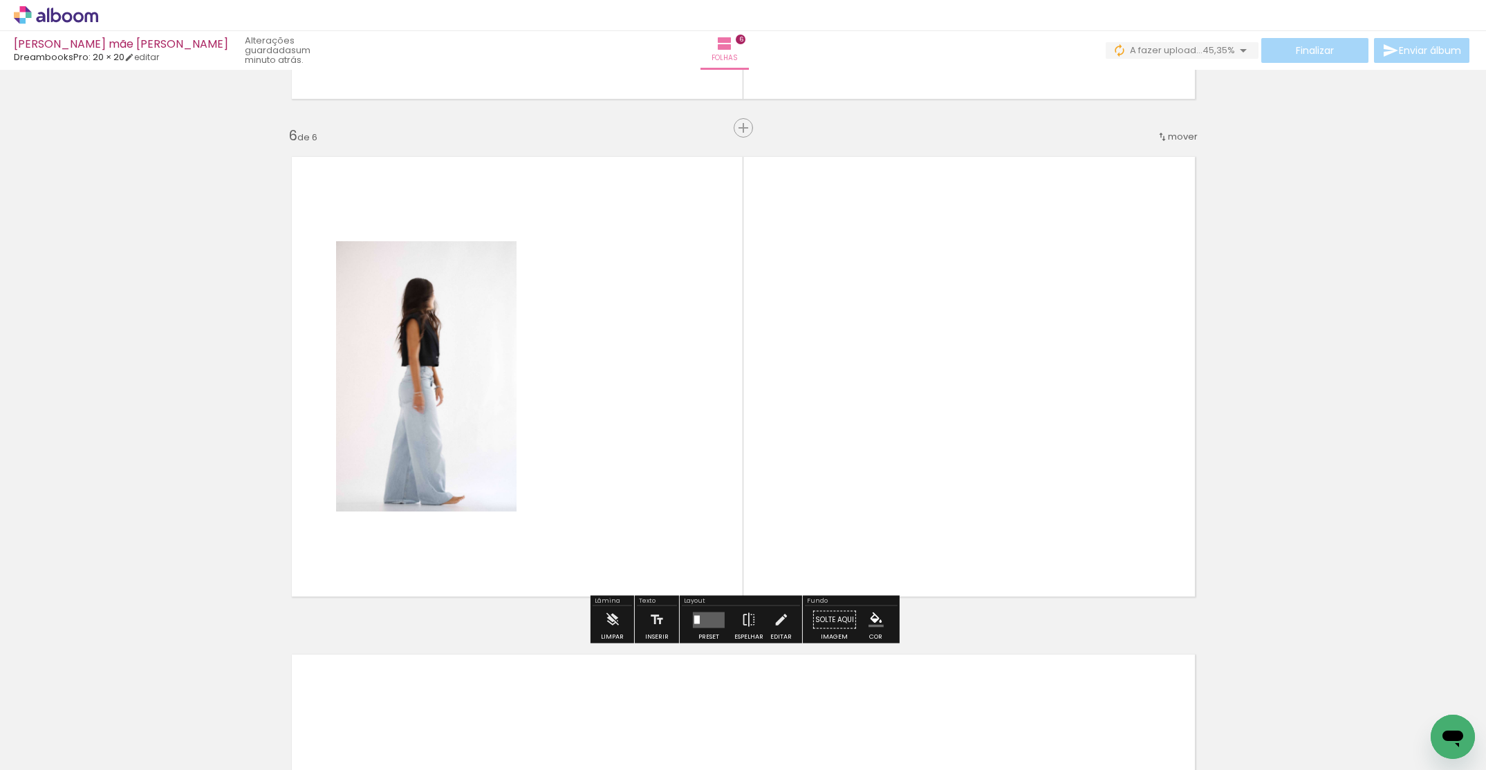
click at [668, 436] on quentale-workspace at bounding box center [743, 385] width 1486 height 770
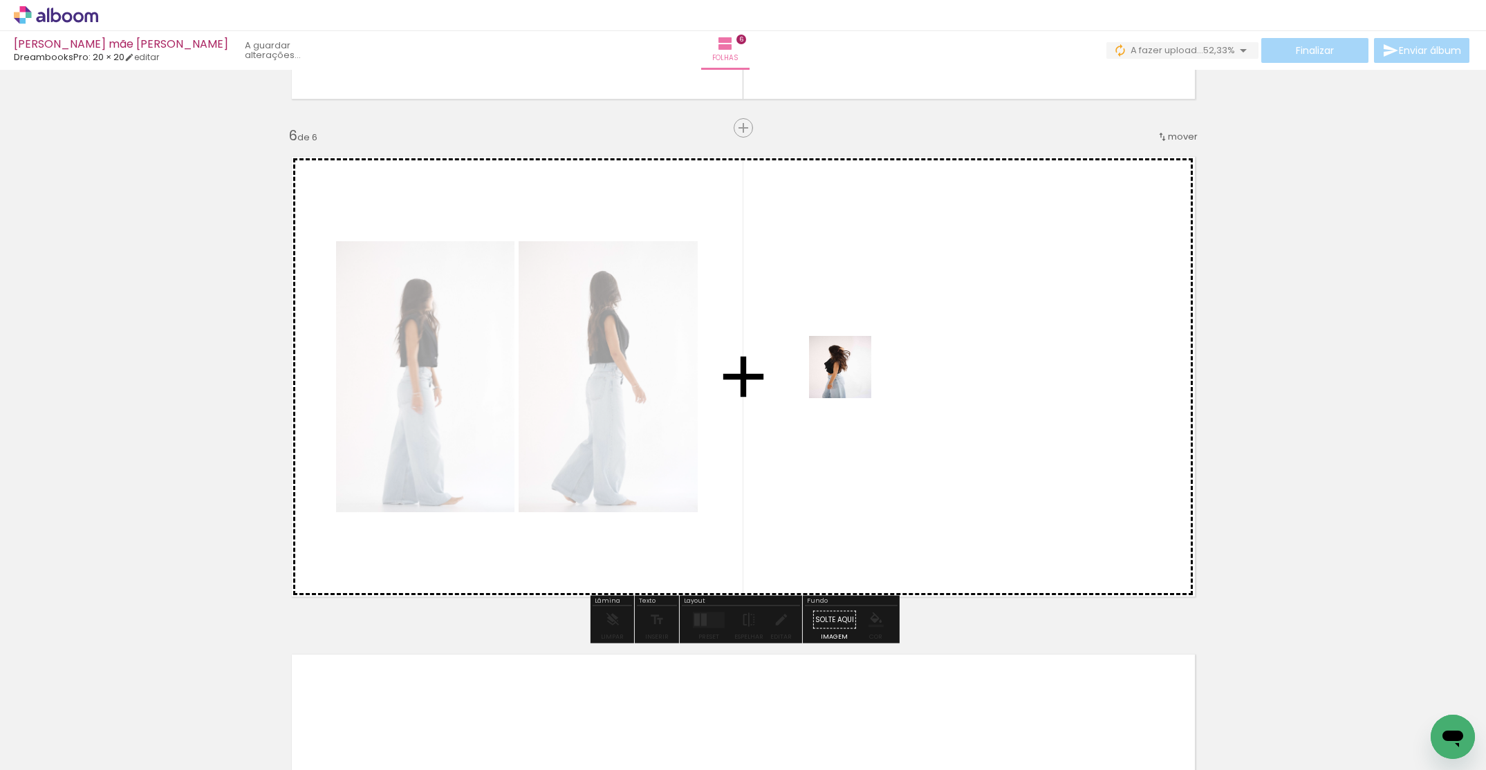
drag, startPoint x: 535, startPoint y: 743, endPoint x: 885, endPoint y: 357, distance: 520.9
click at [880, 356] on quentale-workspace at bounding box center [743, 385] width 1486 height 770
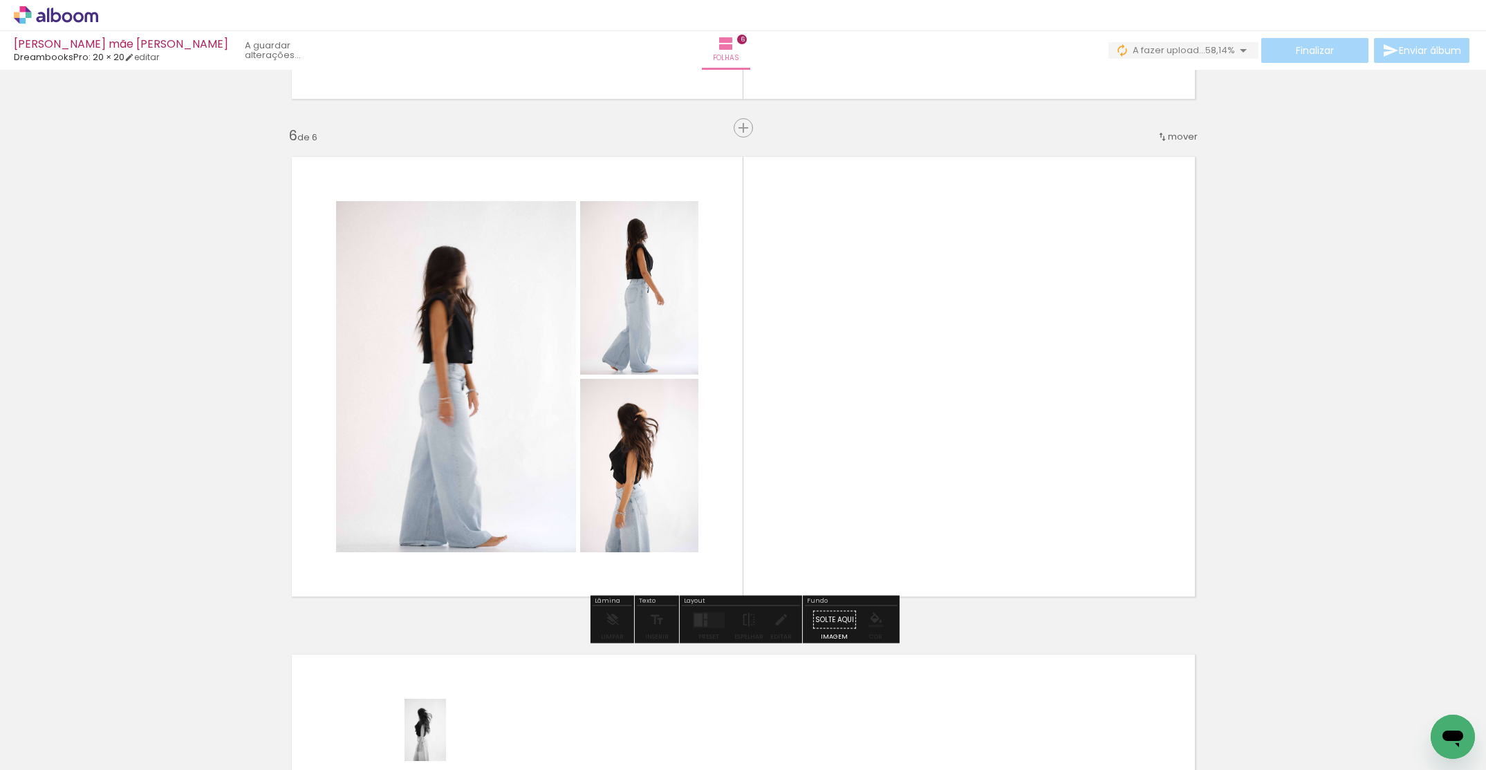
drag, startPoint x: 464, startPoint y: 727, endPoint x: 491, endPoint y: 737, distance: 28.9
click at [478, 737] on div at bounding box center [455, 723] width 46 height 68
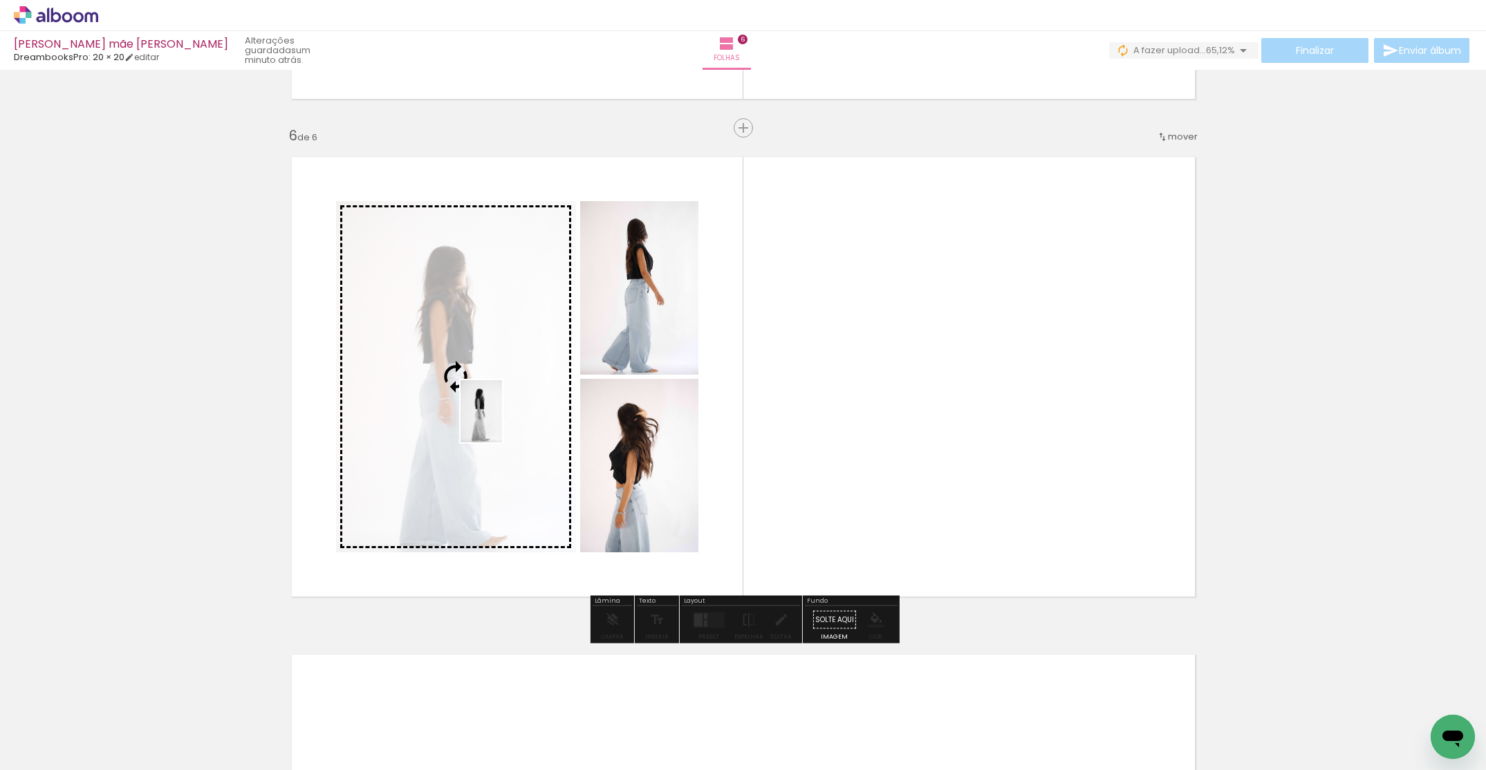
drag, startPoint x: 768, startPoint y: 730, endPoint x: 502, endPoint y: 422, distance: 407.4
click at [502, 422] on quentale-workspace at bounding box center [743, 385] width 1486 height 770
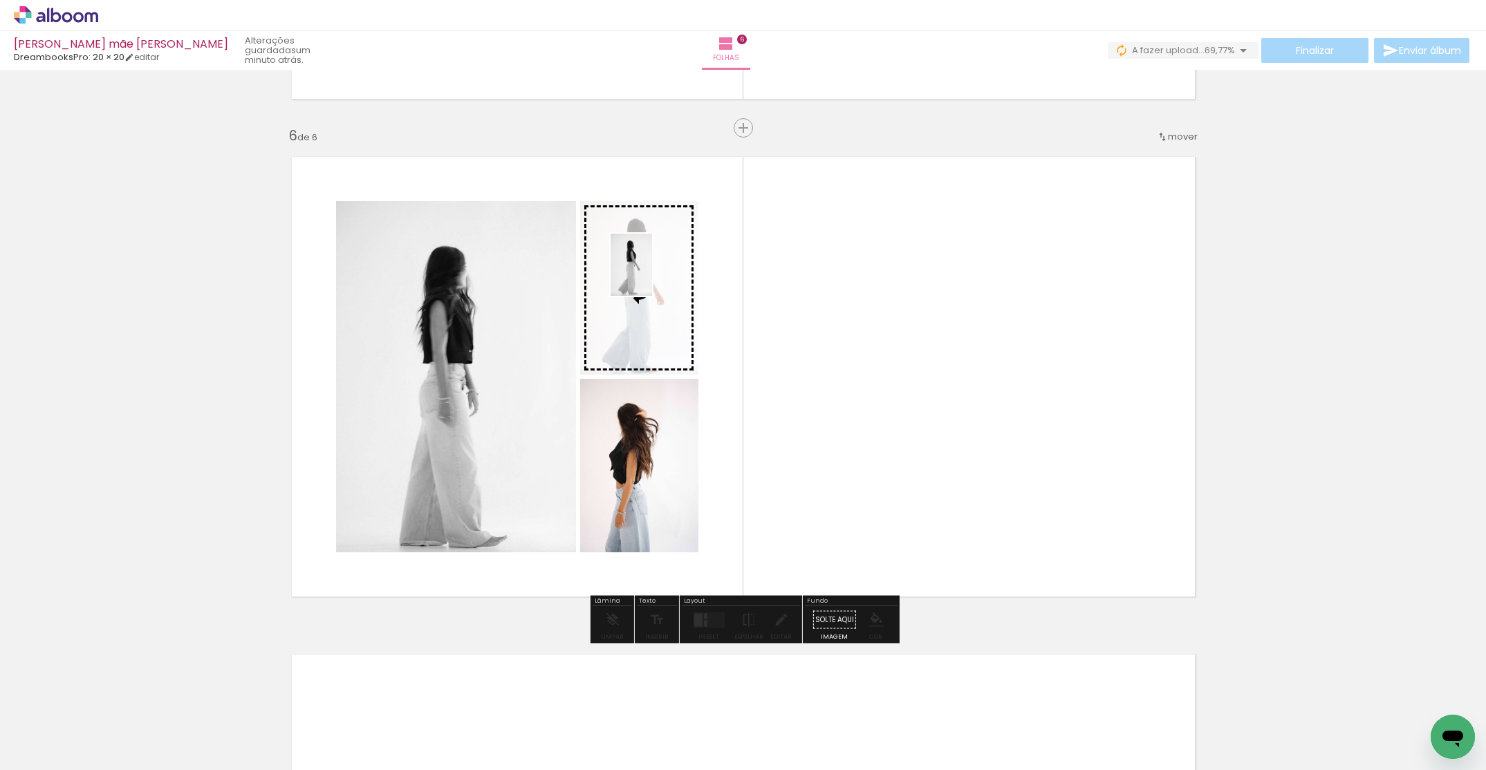
drag, startPoint x: 611, startPoint y: 713, endPoint x: 656, endPoint y: 280, distance: 435.3
click at [652, 275] on quentale-workspace at bounding box center [743, 385] width 1486 height 770
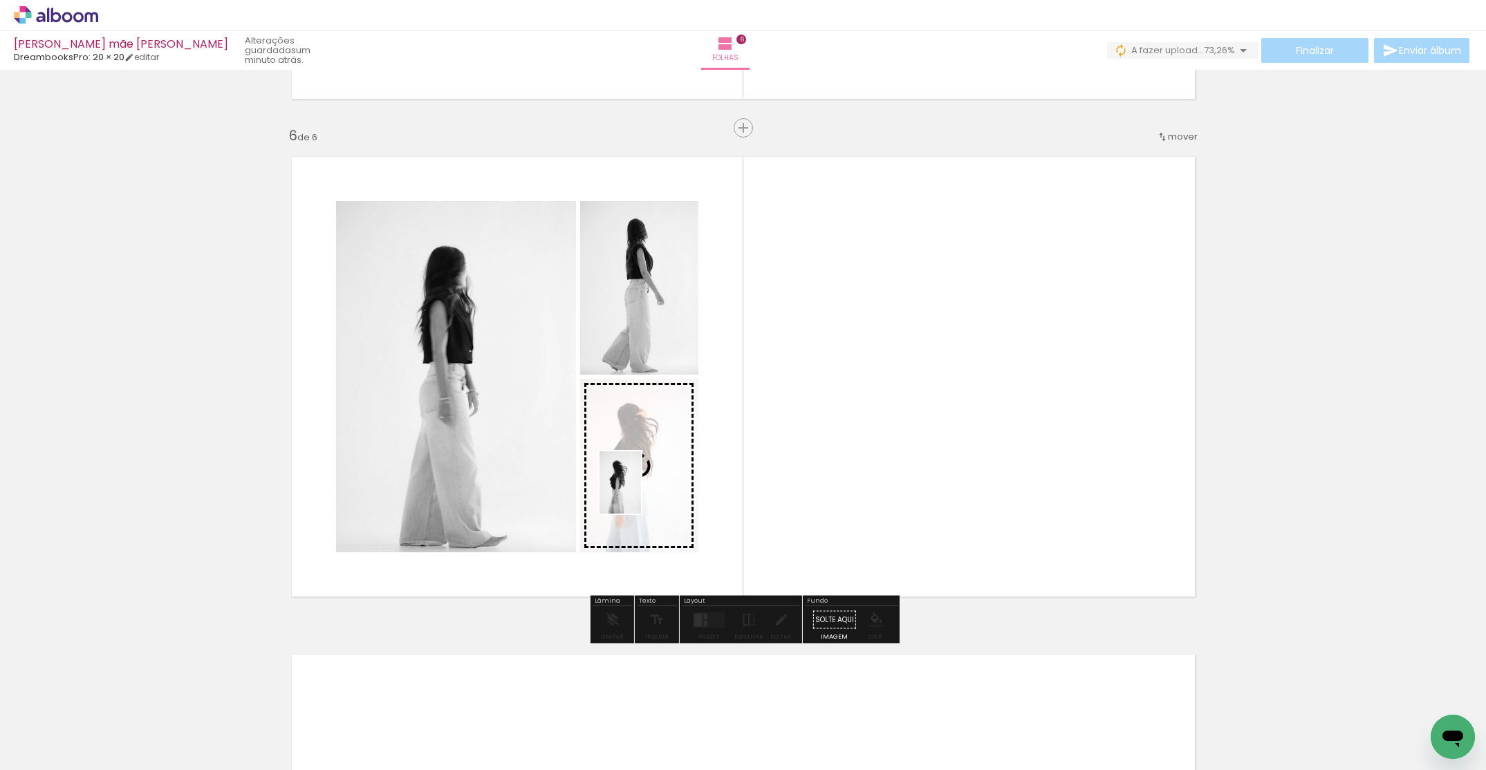
drag, startPoint x: 458, startPoint y: 730, endPoint x: 641, endPoint y: 493, distance: 299.7
click at [641, 493] on quentale-workspace at bounding box center [743, 385] width 1486 height 770
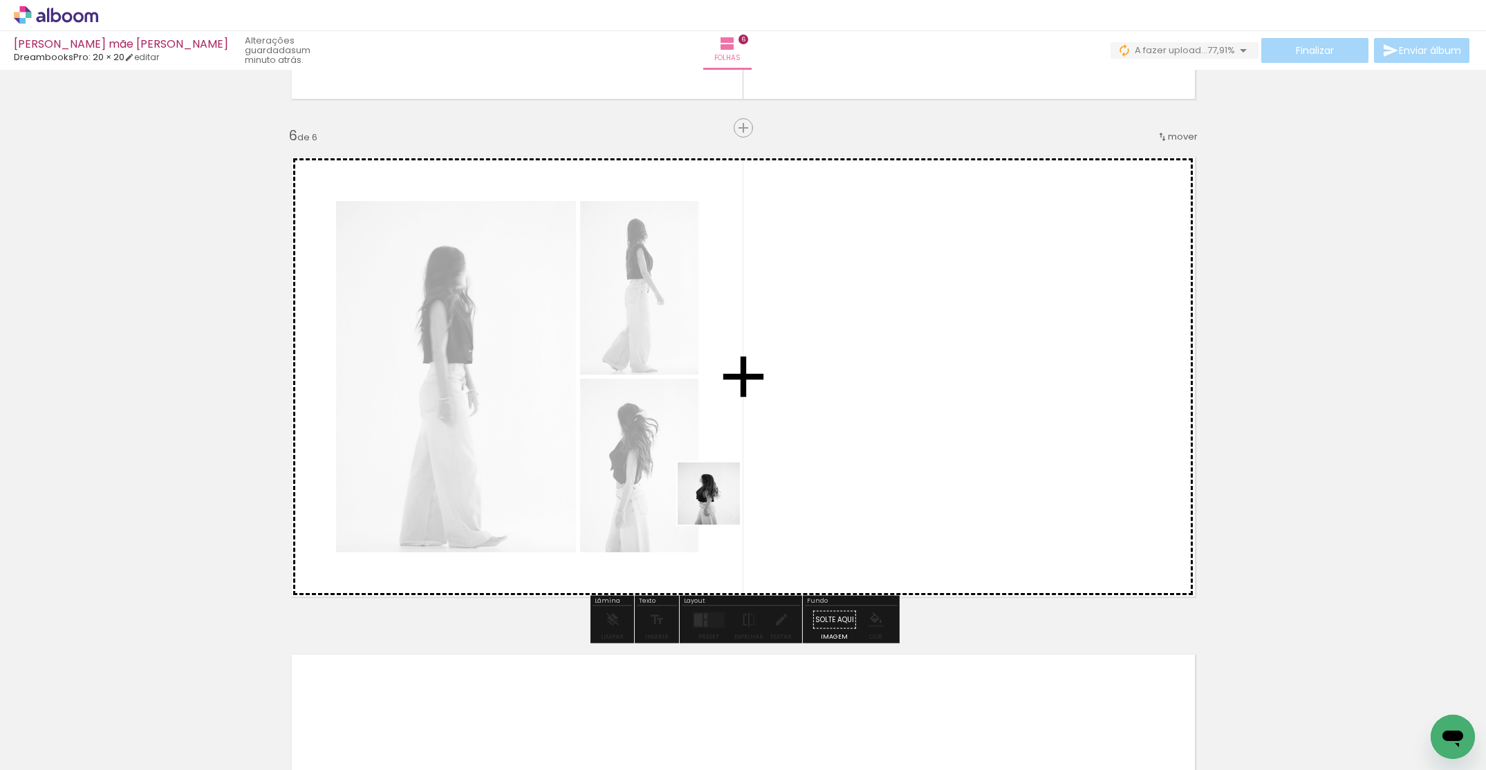
drag, startPoint x: 304, startPoint y: 744, endPoint x: 900, endPoint y: 384, distance: 696.1
click at [931, 364] on quentale-workspace at bounding box center [743, 385] width 1486 height 770
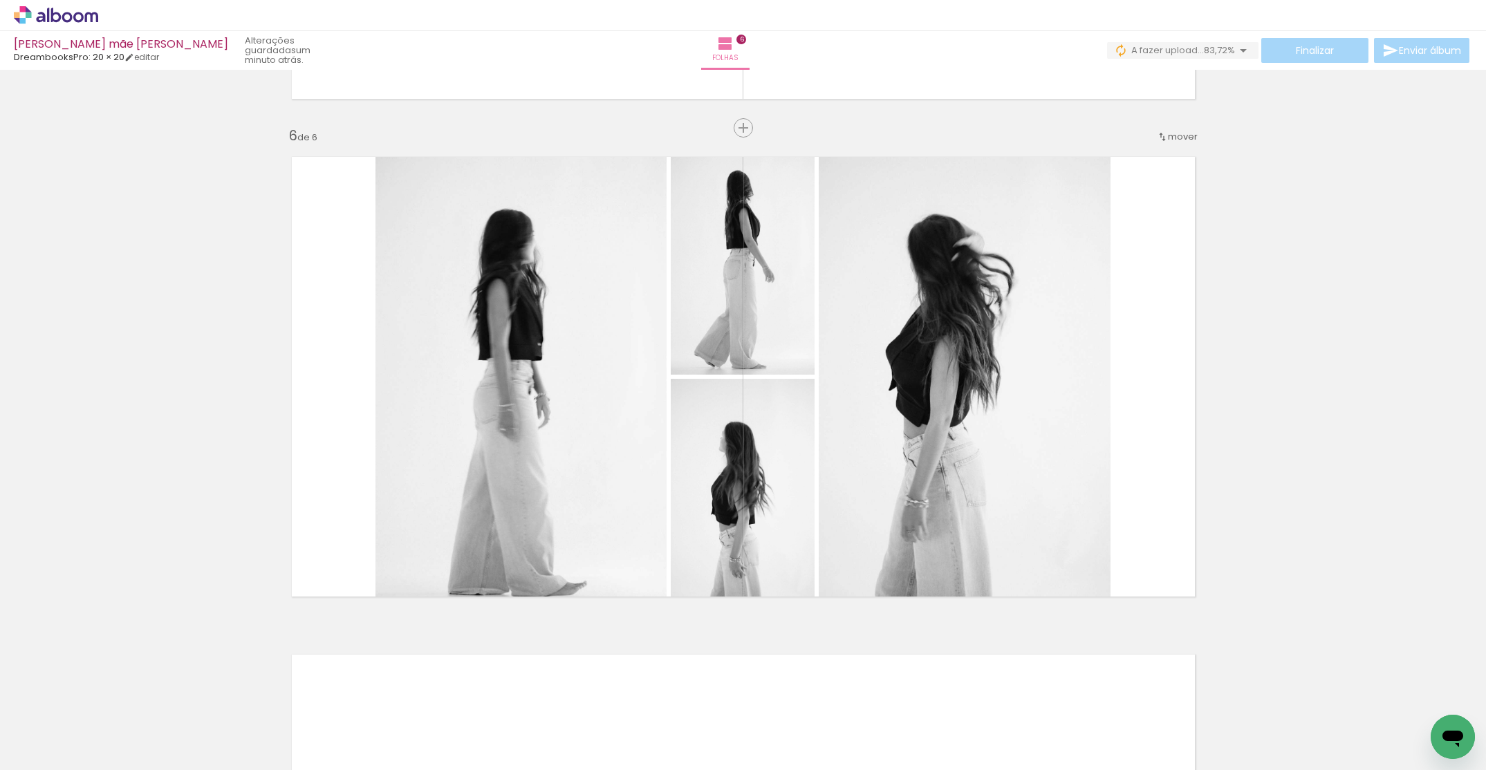
scroll to position [0, 2833]
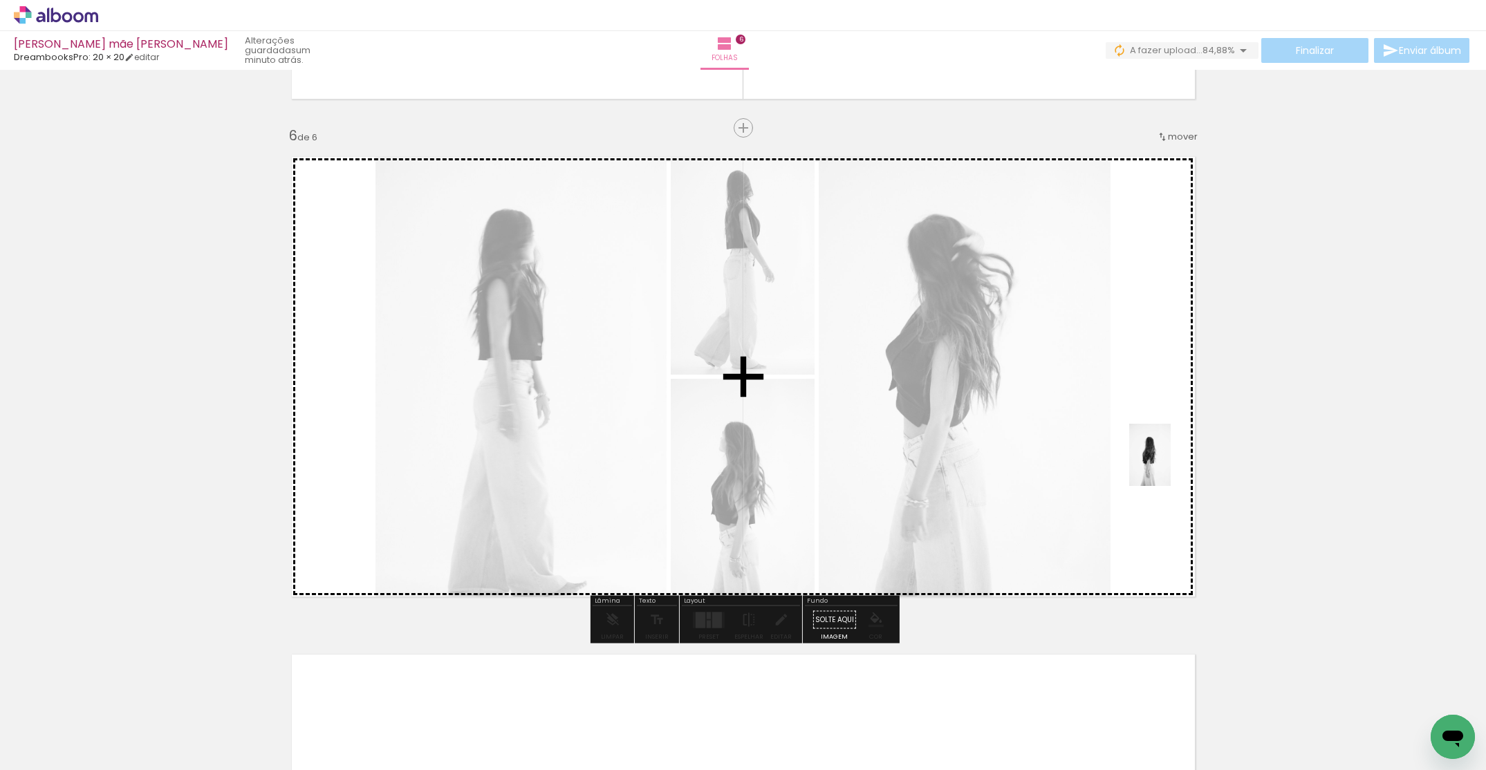
drag, startPoint x: 786, startPoint y: 683, endPoint x: 1134, endPoint y: 477, distance: 404.9
click at [1170, 465] on quentale-workspace at bounding box center [743, 385] width 1486 height 770
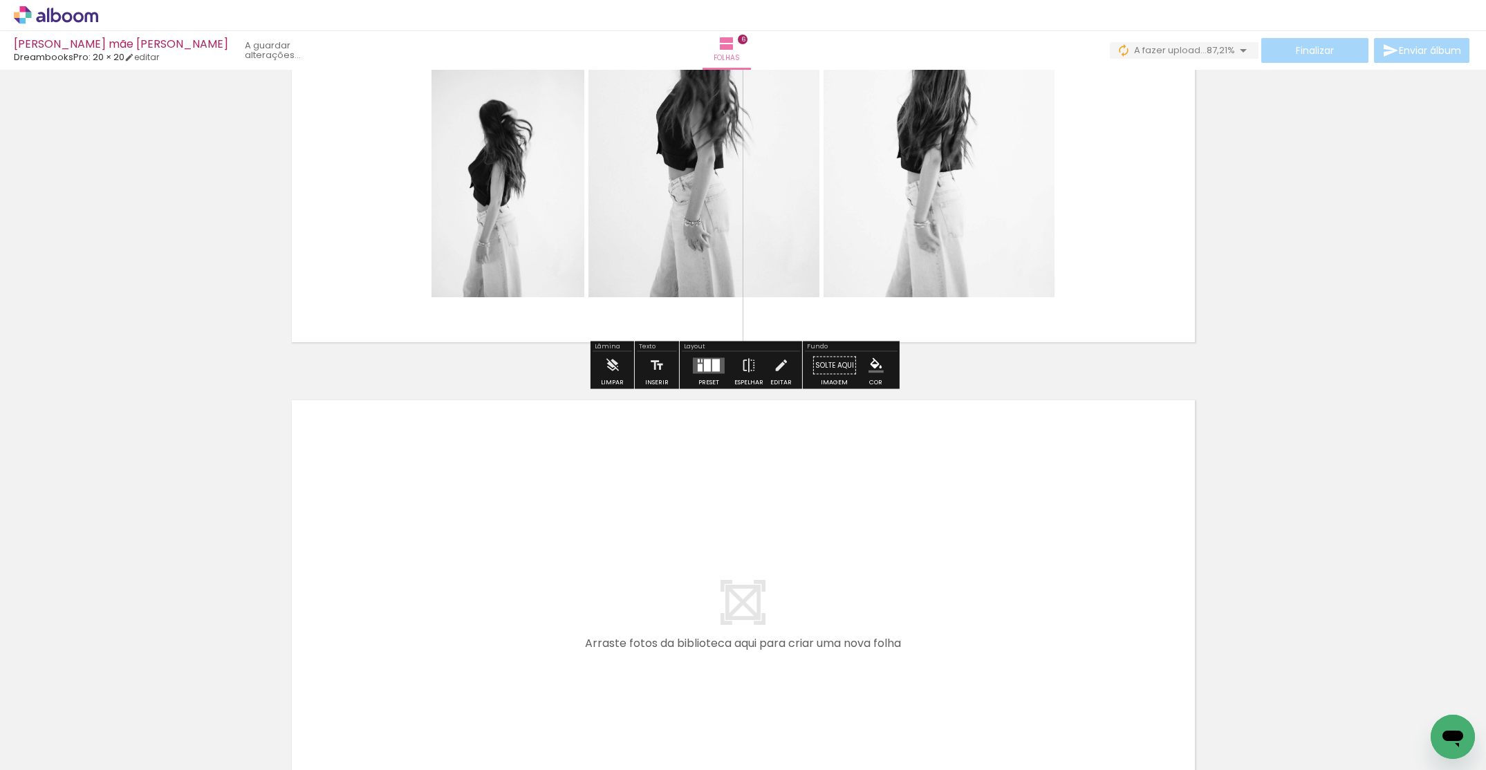
scroll to position [2720, 0]
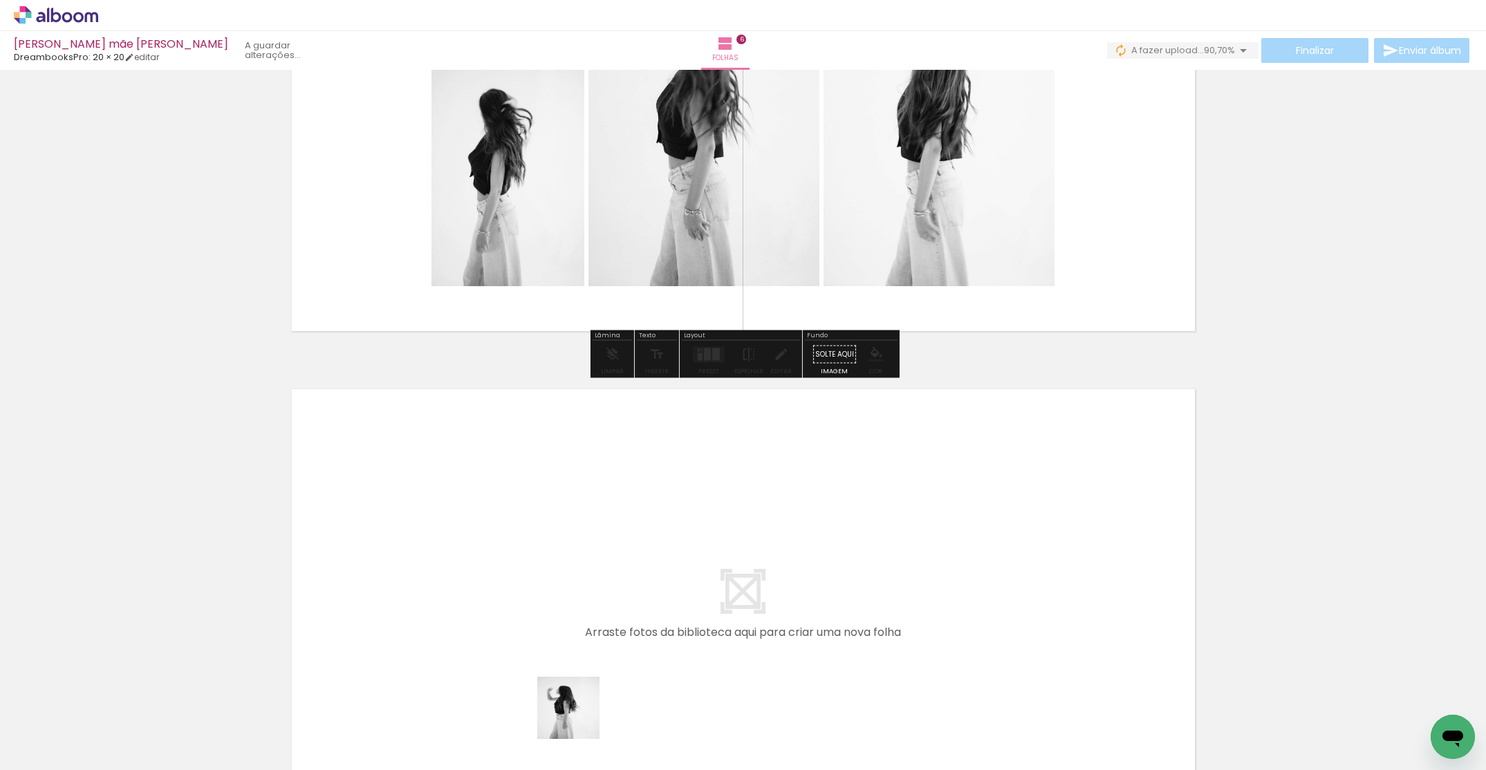
drag, startPoint x: 579, startPoint y: 718, endPoint x: 591, endPoint y: 556, distance: 162.9
click at [591, 556] on quentale-workspace at bounding box center [743, 385] width 1486 height 770
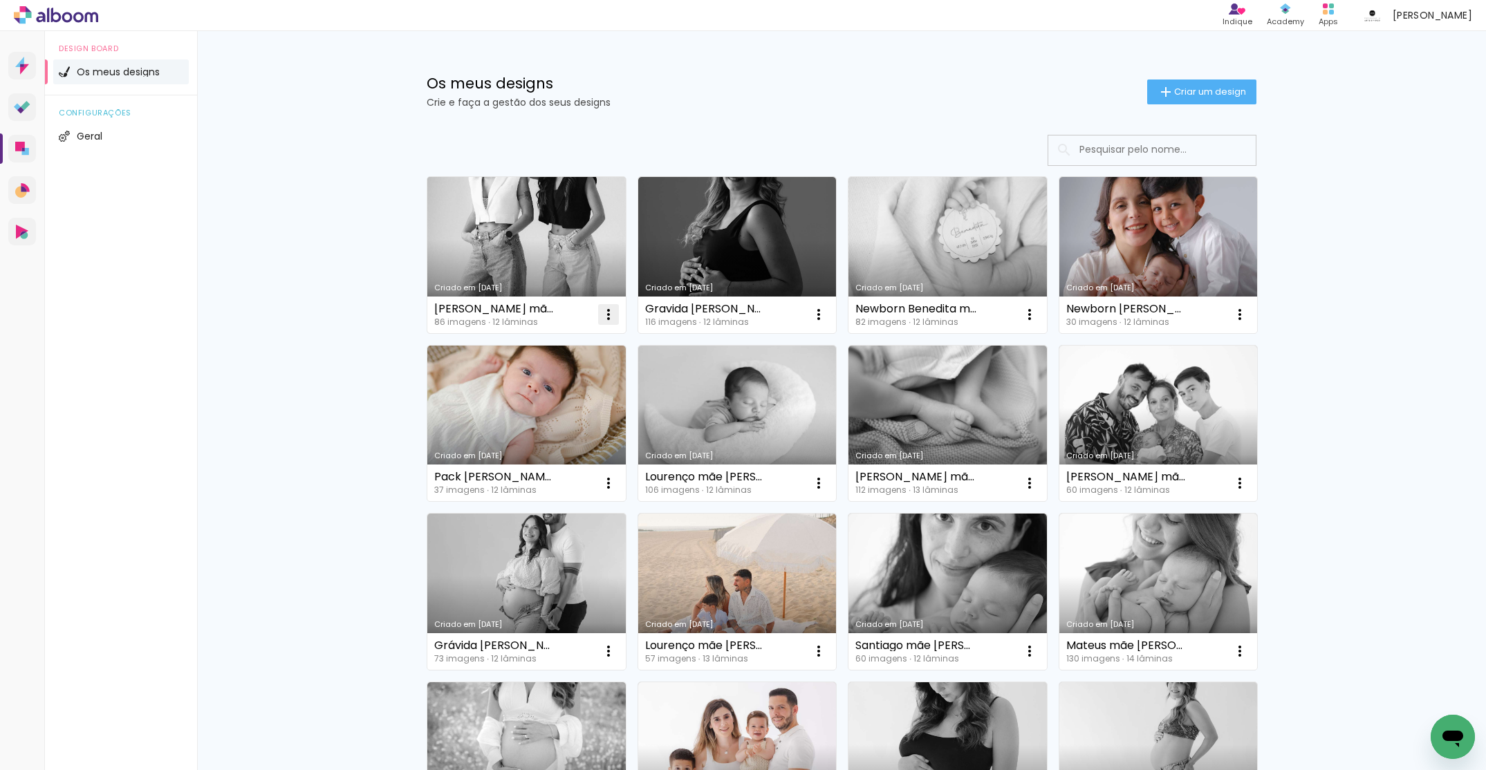
click at [607, 311] on iron-icon at bounding box center [608, 314] width 17 height 17
click at [550, 408] on paper-item "Excluir" at bounding box center [553, 406] width 136 height 28
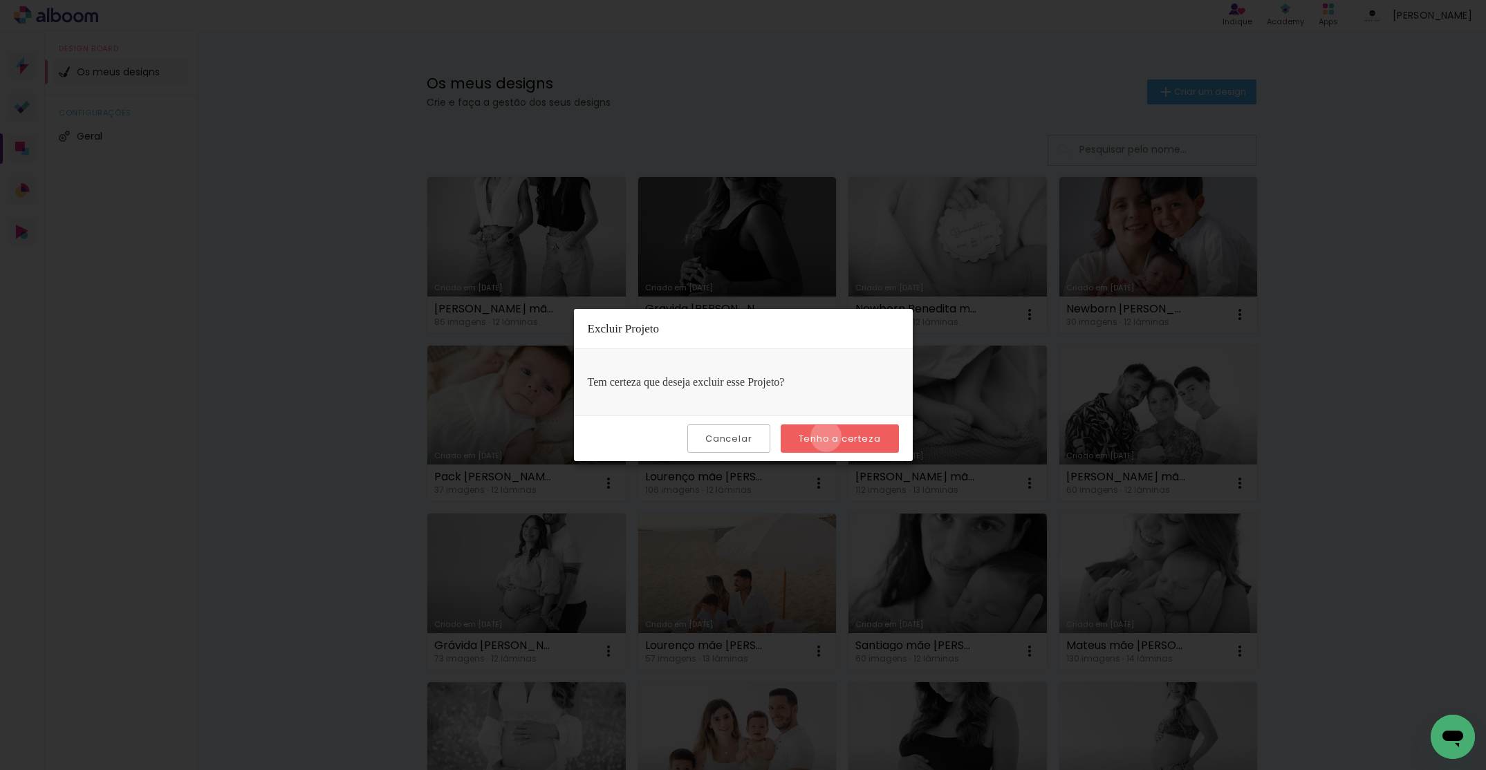
click at [0, 0] on slot "Tenho a certeza" at bounding box center [0, 0] width 0 height 0
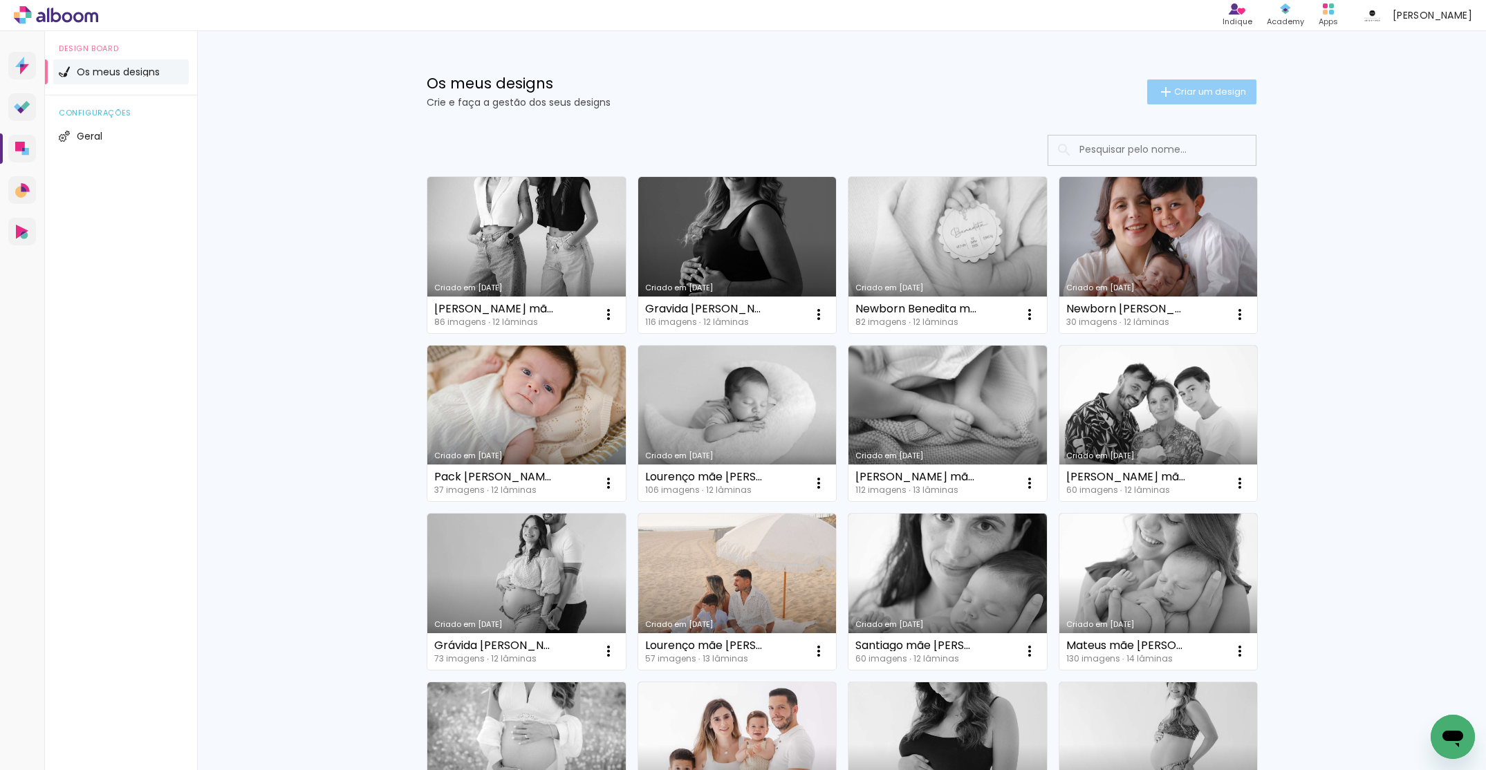
click at [1200, 92] on span "Criar um design" at bounding box center [1210, 91] width 72 height 9
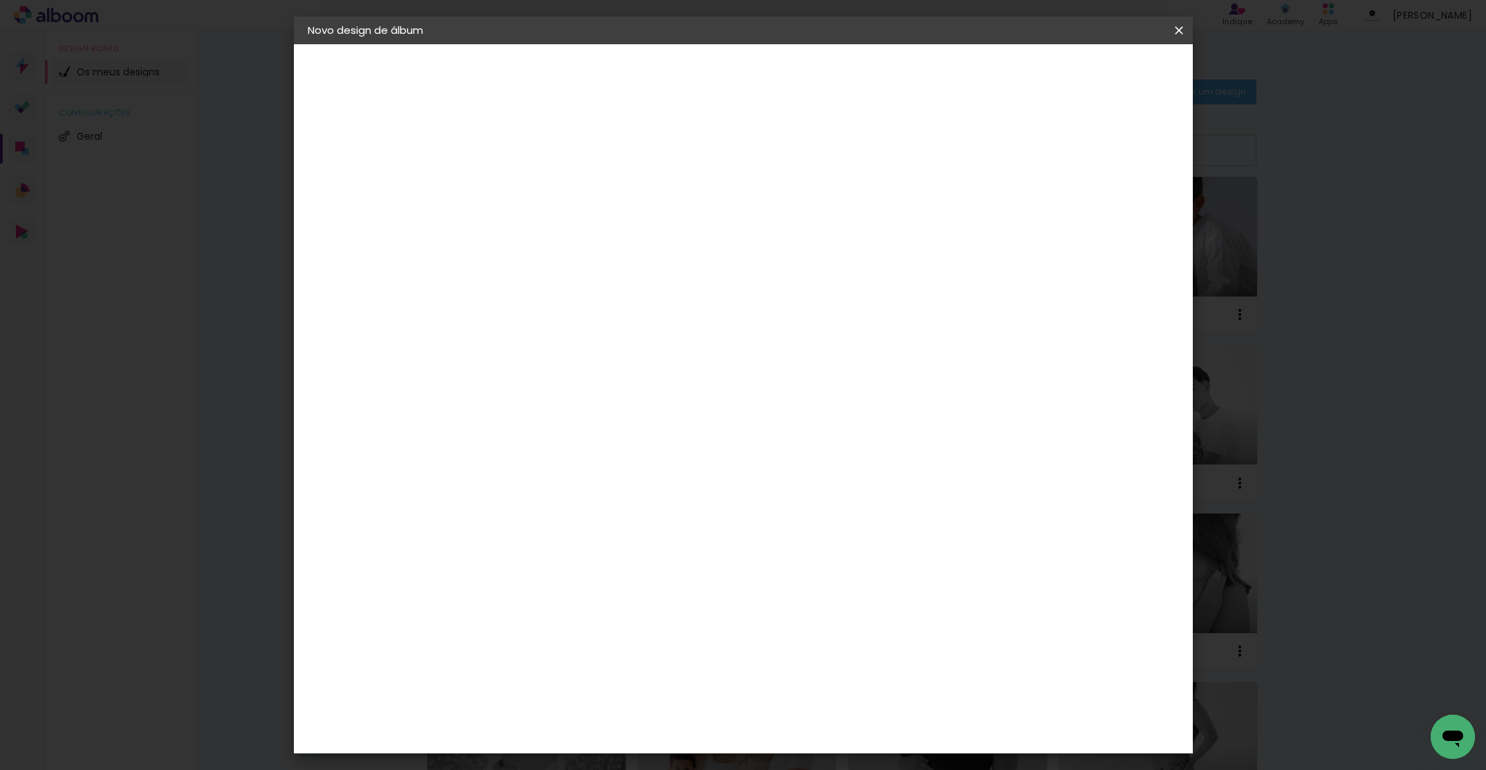
click at [534, 178] on input at bounding box center [534, 185] width 0 height 21
type input "[PERSON_NAME] mãe [PERSON_NAME]"
type paper-input "[PERSON_NAME] mãe [PERSON_NAME]"
click at [0, 0] on slot "Avançar" at bounding box center [0, 0] width 0 height 0
click at [615, 319] on paper-item "DreambooksPro" at bounding box center [554, 312] width 121 height 30
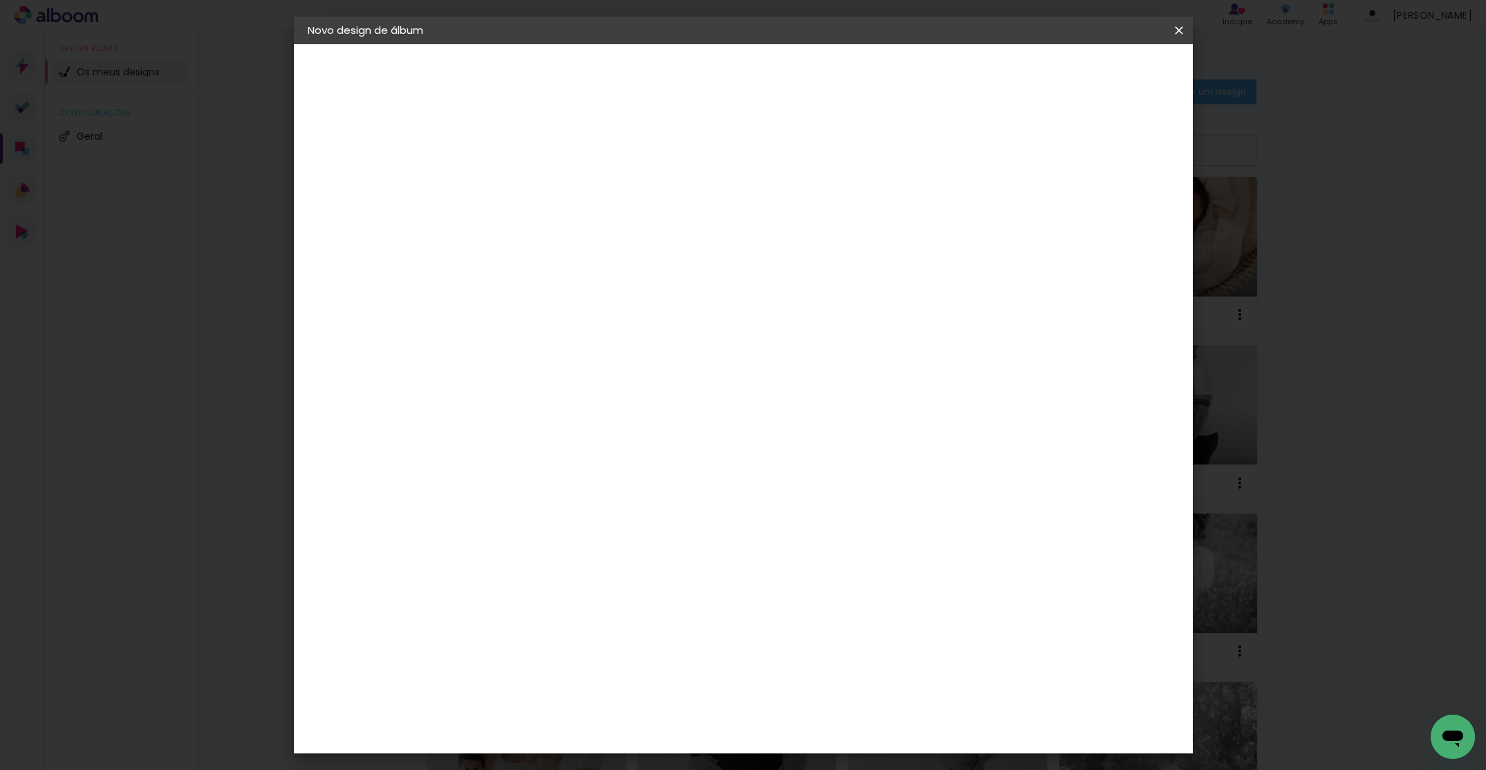
click at [0, 0] on slot "Avançar" at bounding box center [0, 0] width 0 height 0
click at [588, 230] on input "text" at bounding box center [561, 240] width 54 height 21
click at [770, 225] on paper-item "Álbum" at bounding box center [833, 230] width 277 height 28
type input "Álbum"
drag, startPoint x: 761, startPoint y: 571, endPoint x: 860, endPoint y: 474, distance: 138.9
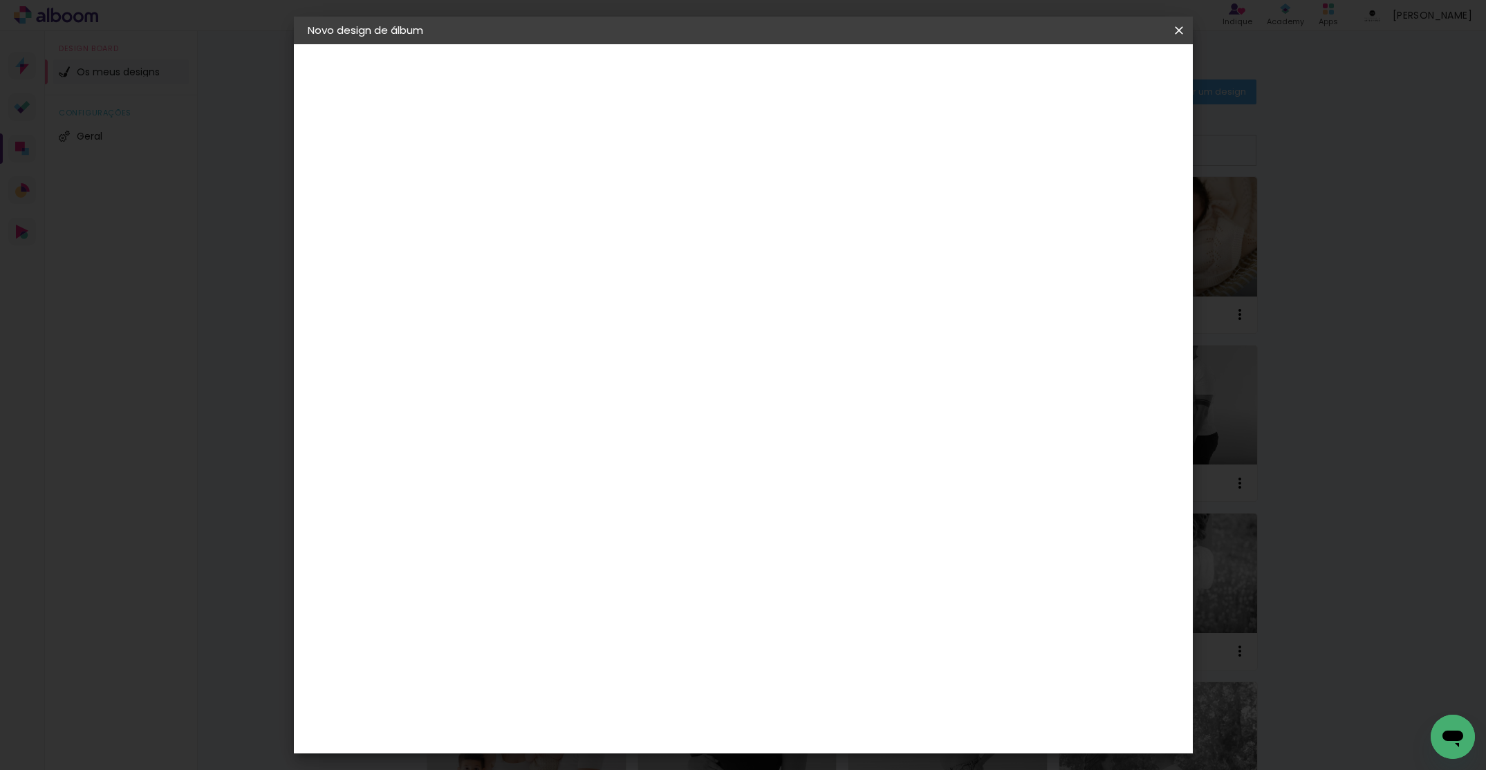
click at [627, 628] on span "20 × 20" at bounding box center [595, 642] width 64 height 28
click at [759, 82] on paper-button "Avançar" at bounding box center [725, 74] width 68 height 24
drag, startPoint x: 1132, startPoint y: 81, endPoint x: 1105, endPoint y: 150, distance: 74.2
click at [1117, 81] on paper-button "Iniciar design" at bounding box center [1071, 74] width 91 height 24
